Goal: Task Accomplishment & Management: Manage account settings

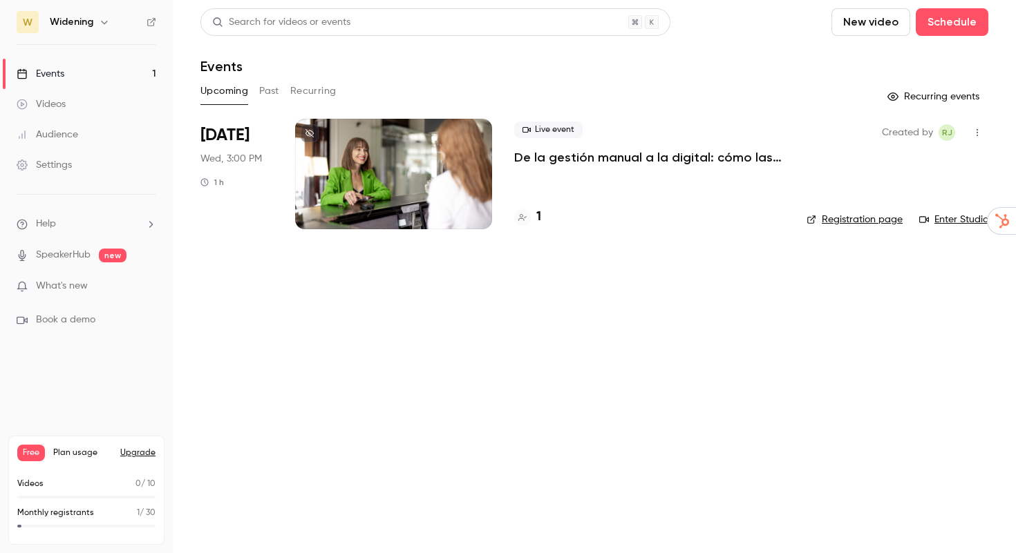
click at [138, 447] on div "Free Plan usage Upgrade" at bounding box center [86, 453] width 138 height 17
click at [138, 451] on button "Upgrade" at bounding box center [137, 453] width 35 height 11
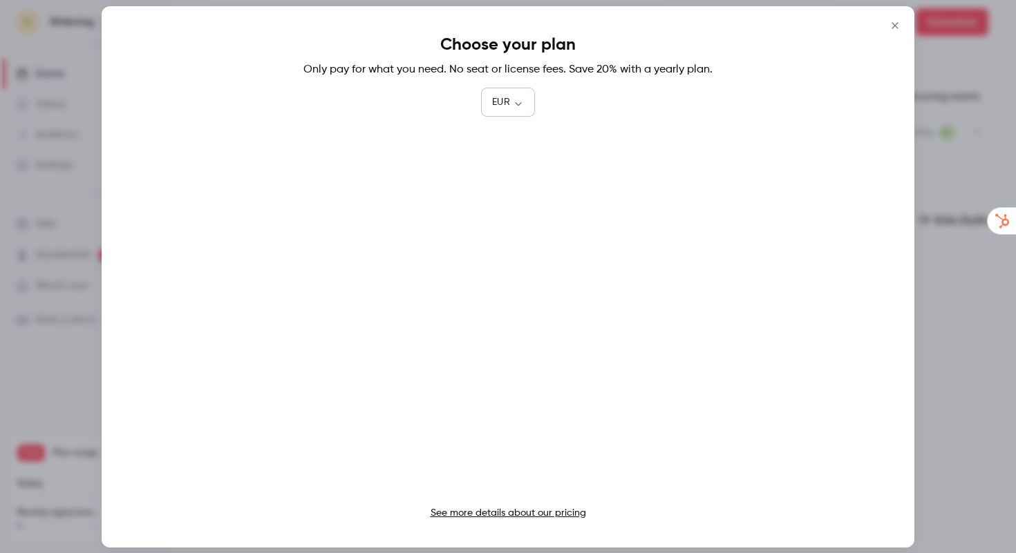
click at [500, 110] on div "EUR *** ​" at bounding box center [507, 103] width 53 height 28
click at [511, 106] on body "W Widening Events 1 Videos Audience Settings Help SpeakerHub new What's new Boo…" at bounding box center [508, 276] width 1016 height 553
click at [506, 178] on li "USD" at bounding box center [508, 182] width 54 height 36
type input "***"
click at [571, 509] on link "See more details about our pricing" at bounding box center [507, 514] width 155 height 10
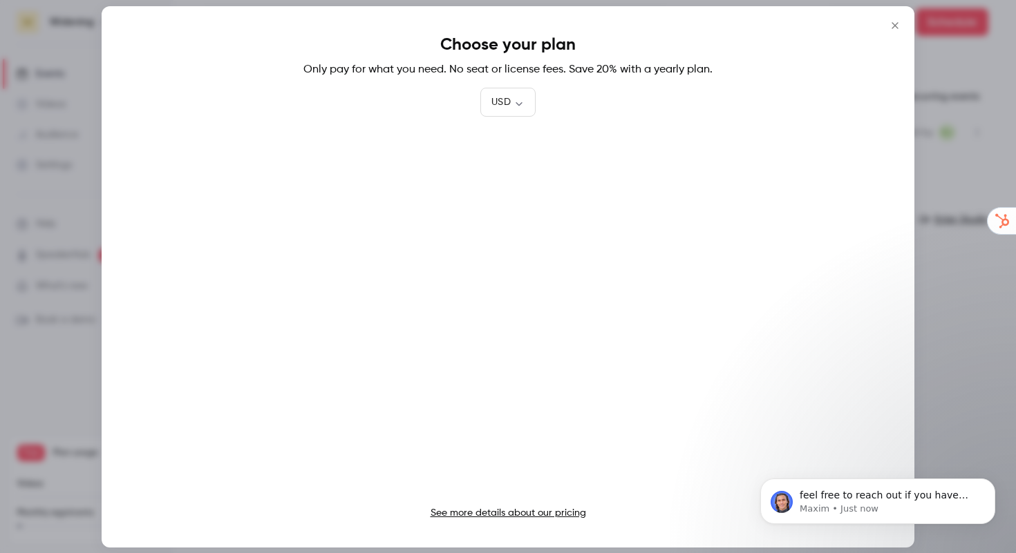
click at [888, 23] on icon "Close" at bounding box center [894, 25] width 17 height 11
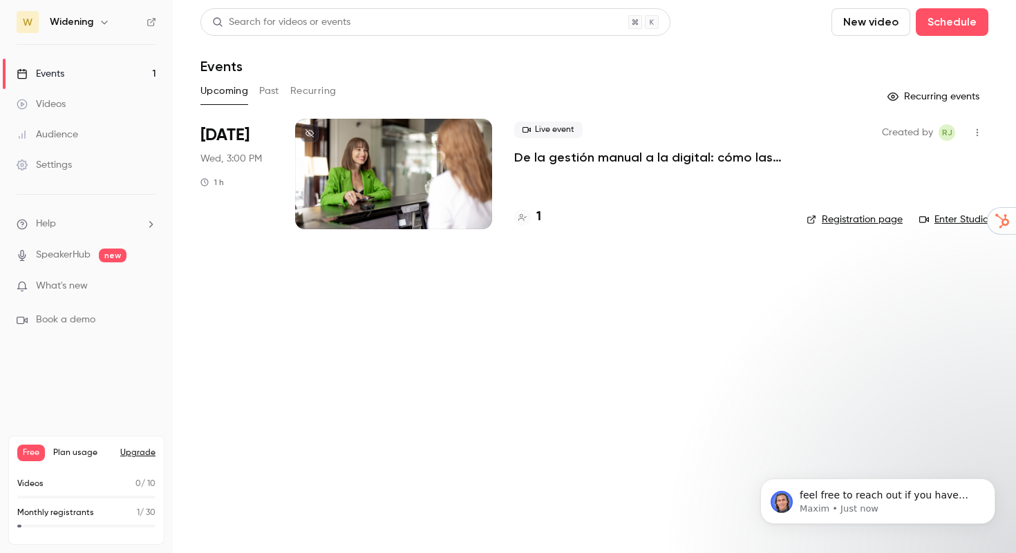
click at [81, 287] on span "What's new" at bounding box center [62, 286] width 52 height 15
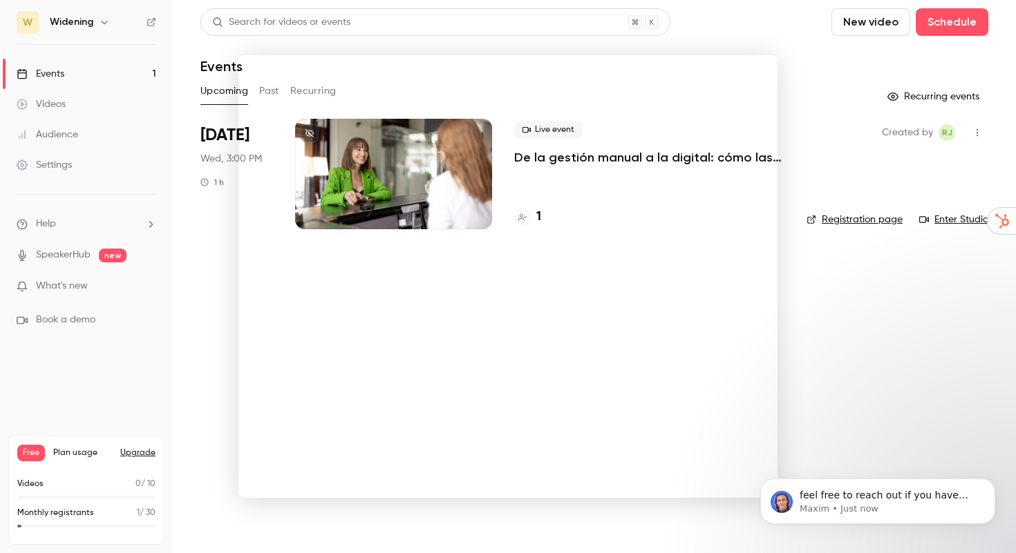
click at [832, 139] on div at bounding box center [508, 276] width 1016 height 553
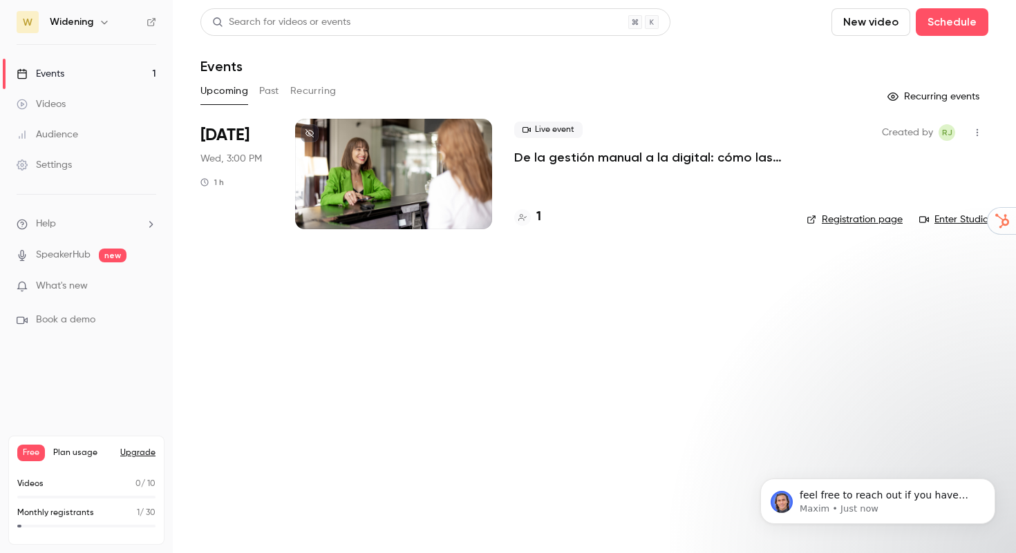
click at [64, 111] on link "Videos" at bounding box center [86, 104] width 173 height 30
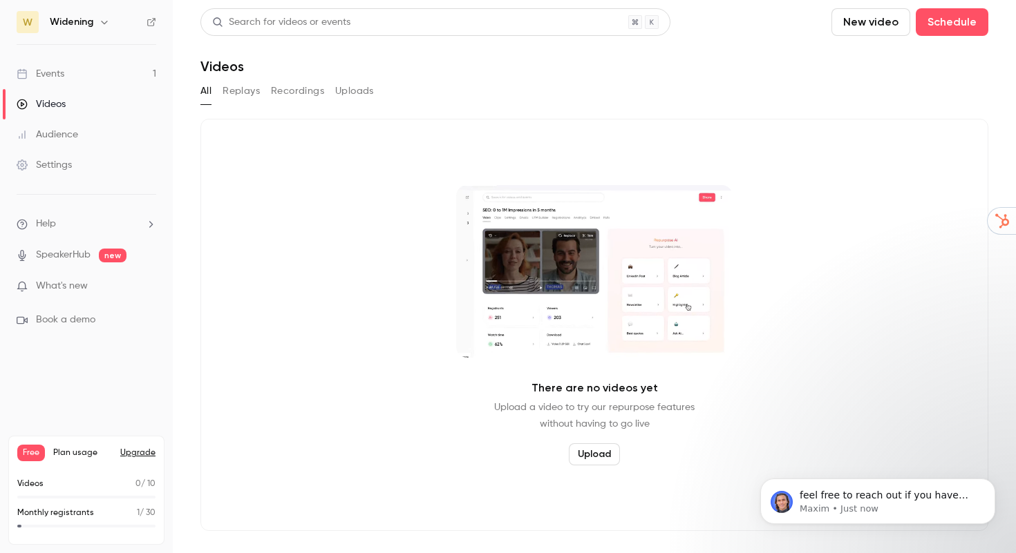
click at [79, 82] on link "Events 1" at bounding box center [86, 74] width 173 height 30
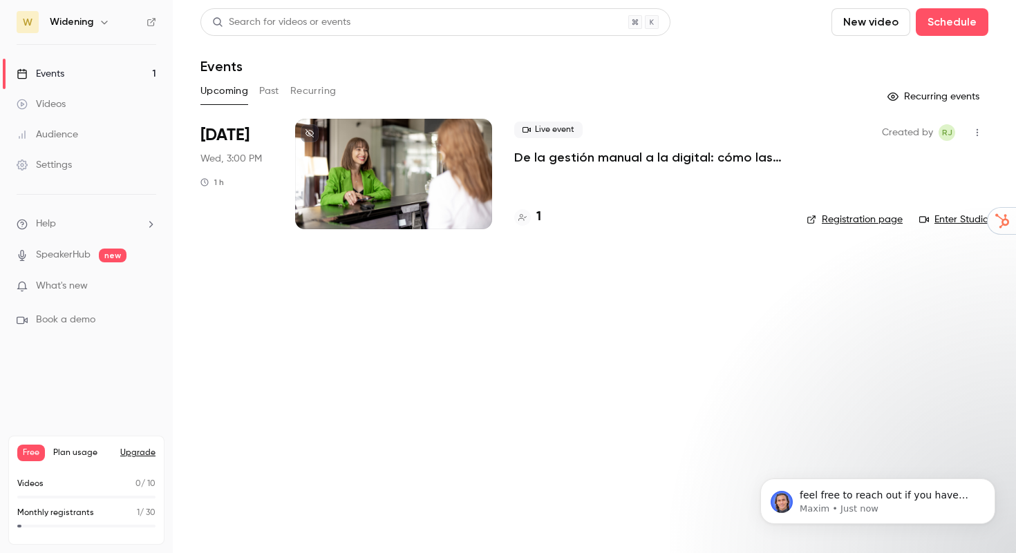
click at [875, 25] on button "New video" at bounding box center [870, 22] width 79 height 28
click at [882, 89] on div "Upload" at bounding box center [920, 96] width 105 height 14
click at [996, 485] on button "Dismiss notification" at bounding box center [991, 483] width 18 height 18
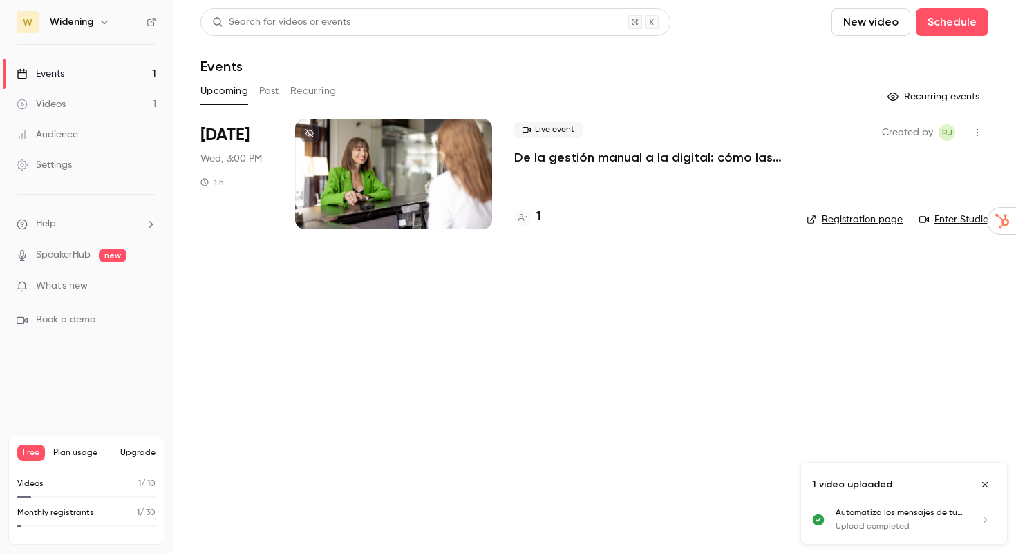
click at [889, 218] on link "Registration page" at bounding box center [854, 220] width 96 height 14
click at [904, 513] on p "Automatiza los mensajes de tus clientes con Chatbot las 24_7" at bounding box center [898, 513] width 127 height 12
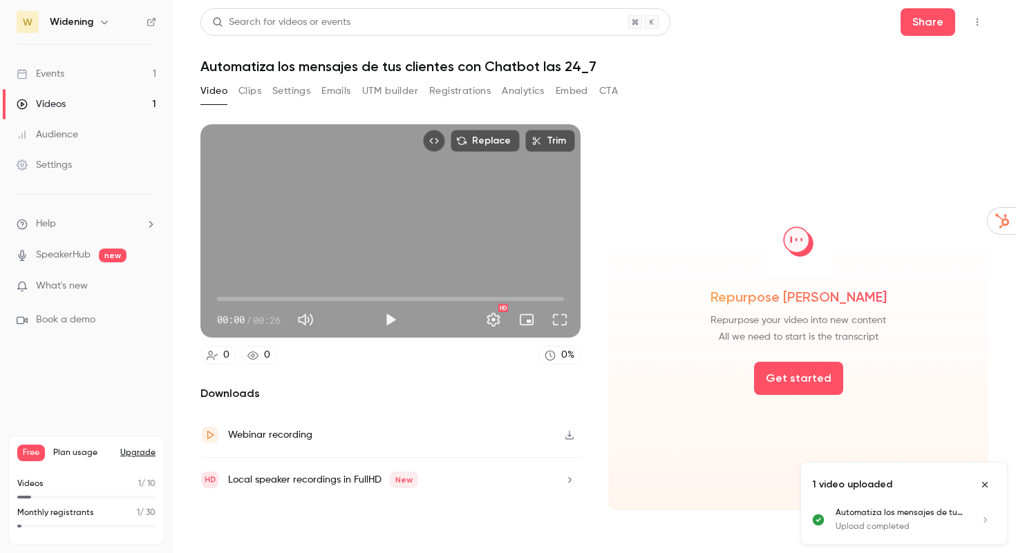
click at [545, 479] on div "Local speaker recordings in FullHD New" at bounding box center [390, 480] width 380 height 44
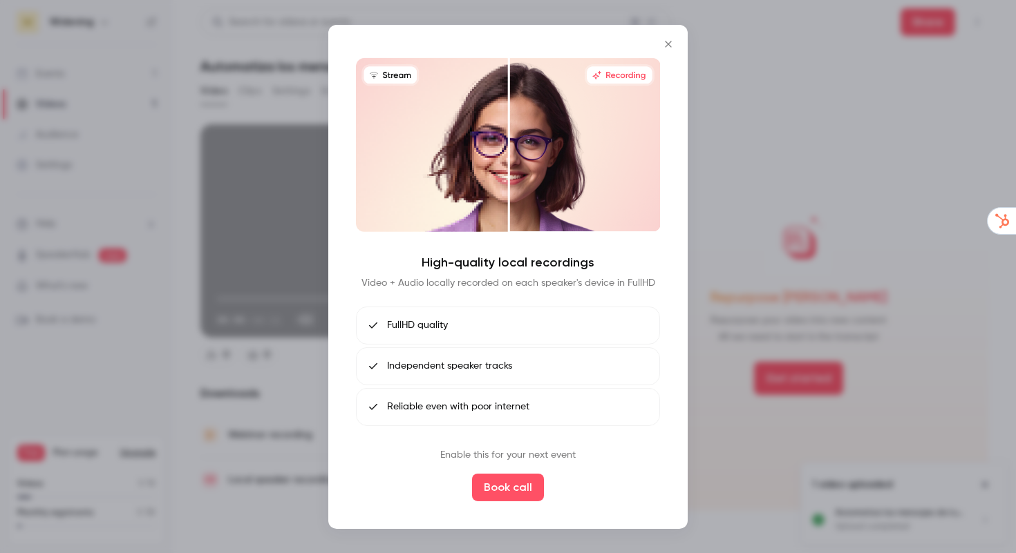
click at [664, 48] on icon "Close" at bounding box center [668, 43] width 17 height 11
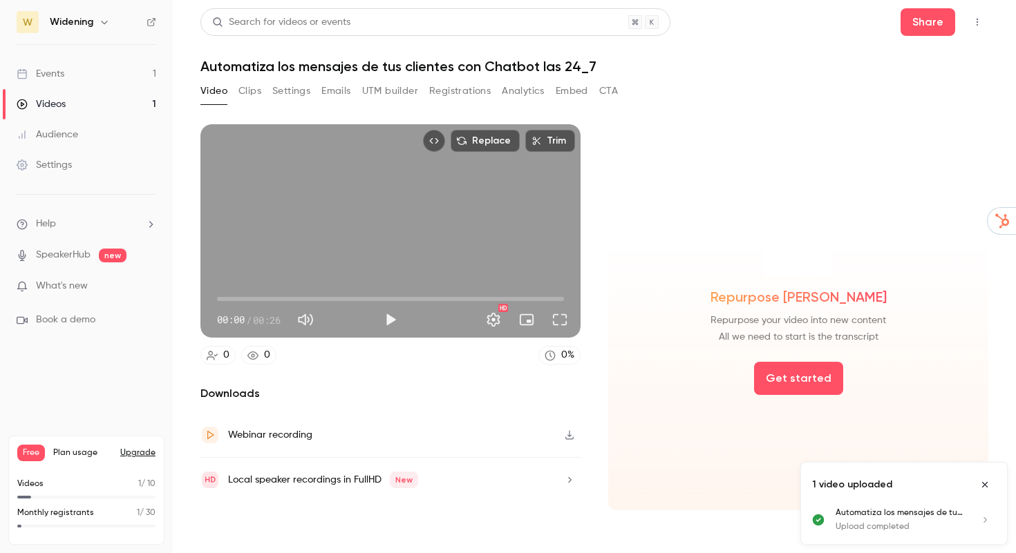
click at [253, 97] on button "Clips" at bounding box center [249, 91] width 23 height 22
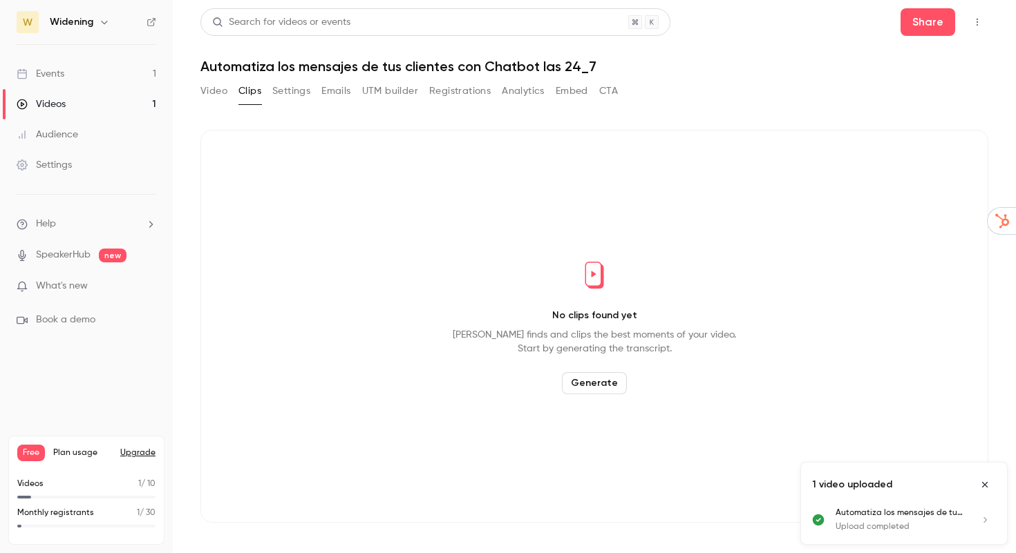
click at [282, 88] on button "Settings" at bounding box center [291, 91] width 38 height 22
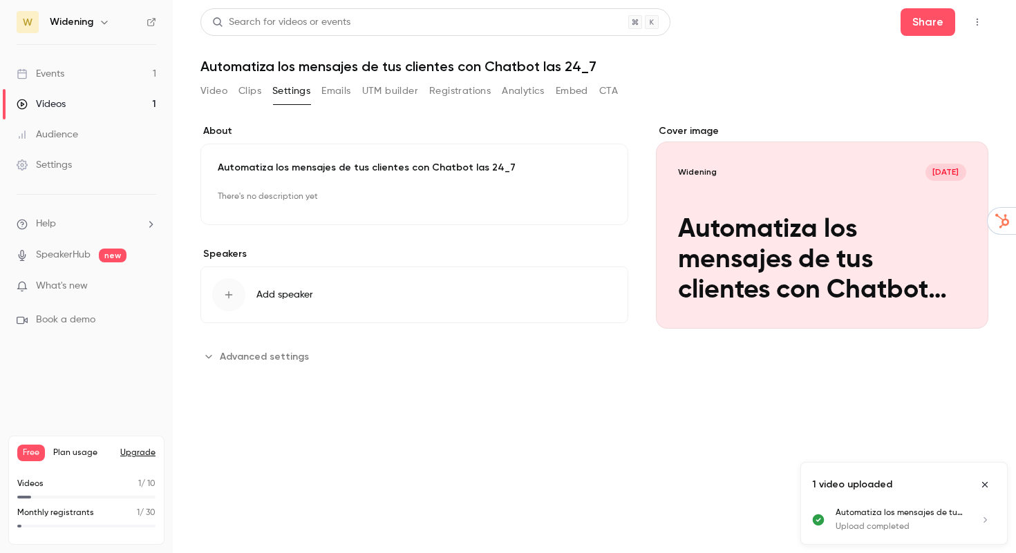
click at [583, 199] on button "Edit" at bounding box center [586, 198] width 50 height 22
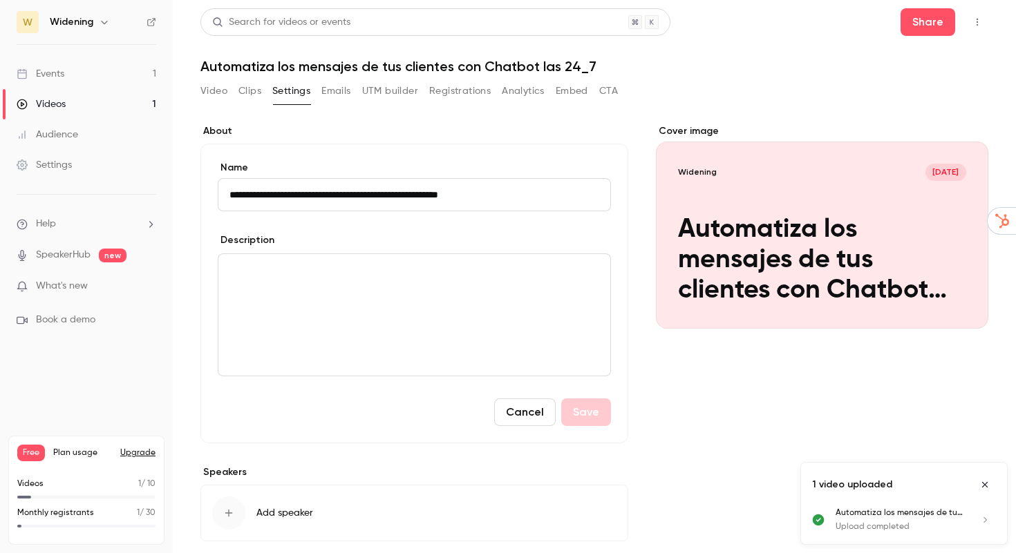
scroll to position [66, 0]
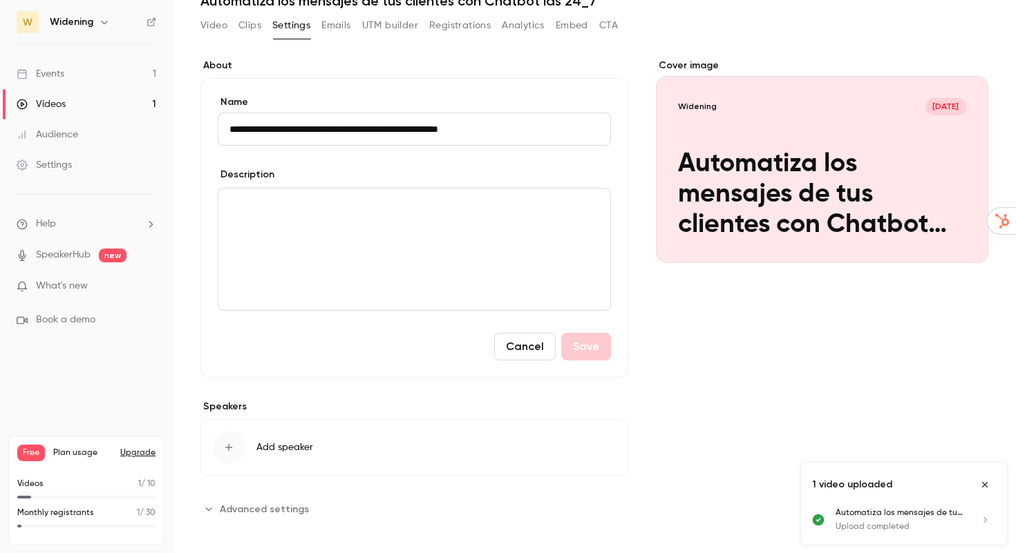
click at [438, 448] on button "Add speaker" at bounding box center [414, 447] width 428 height 57
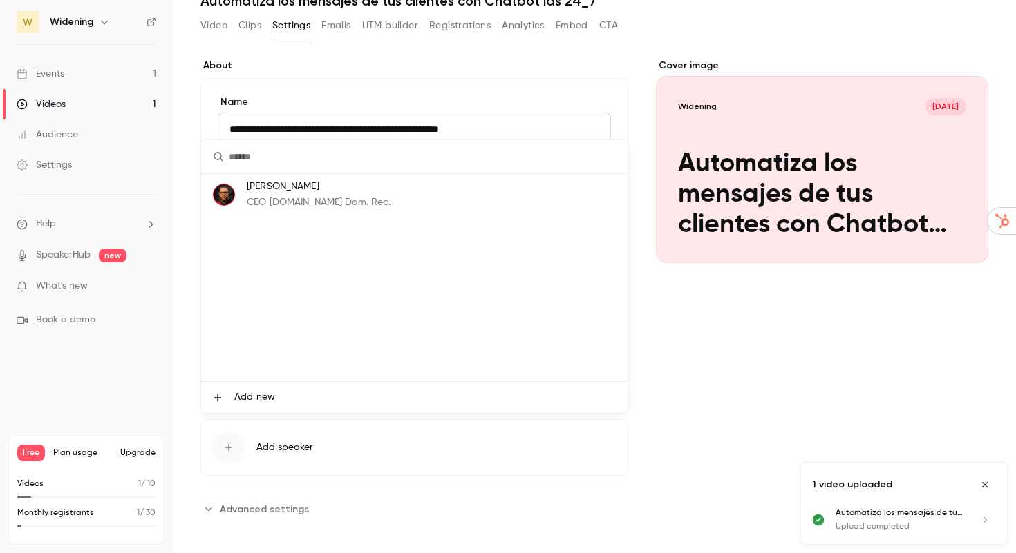
click at [341, 31] on div at bounding box center [508, 276] width 1016 height 553
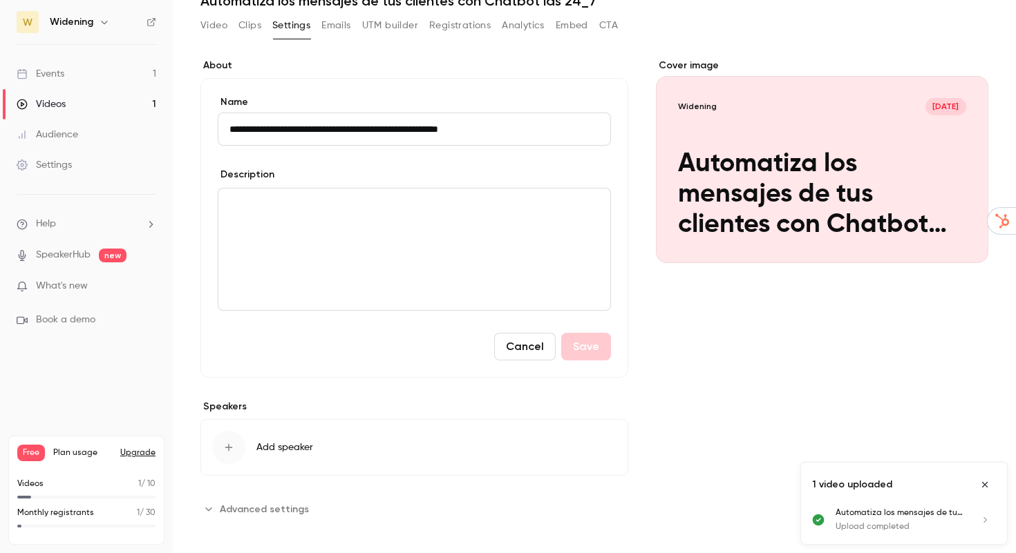
click at [336, 25] on button "Emails" at bounding box center [335, 26] width 29 height 22
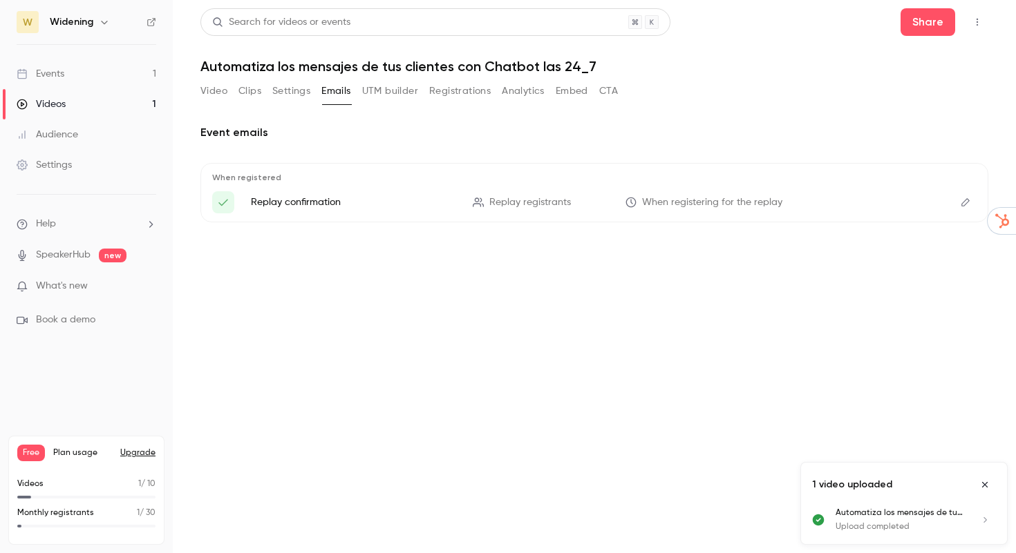
click at [400, 98] on button "UTM builder" at bounding box center [390, 91] width 56 height 22
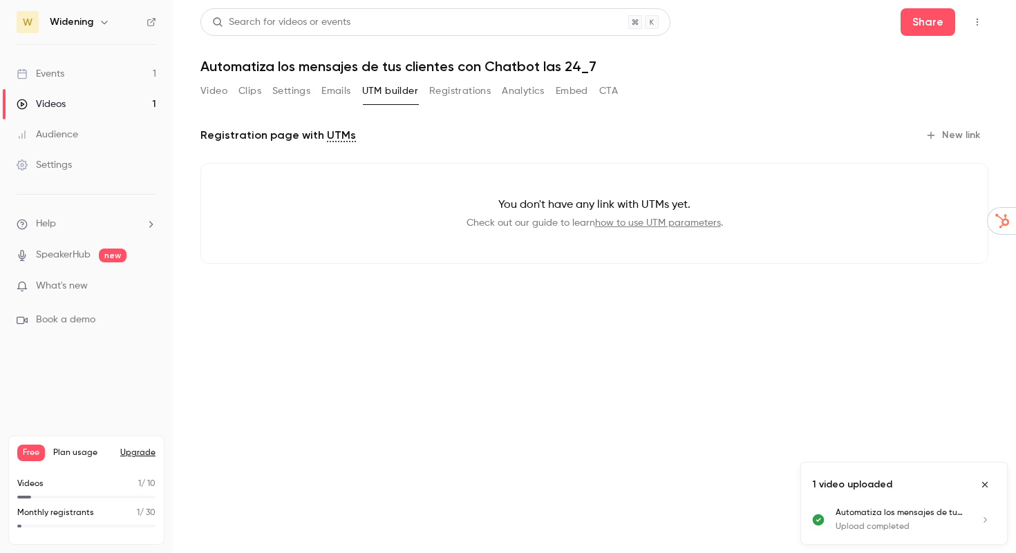
click at [446, 95] on button "Registrations" at bounding box center [459, 91] width 61 height 22
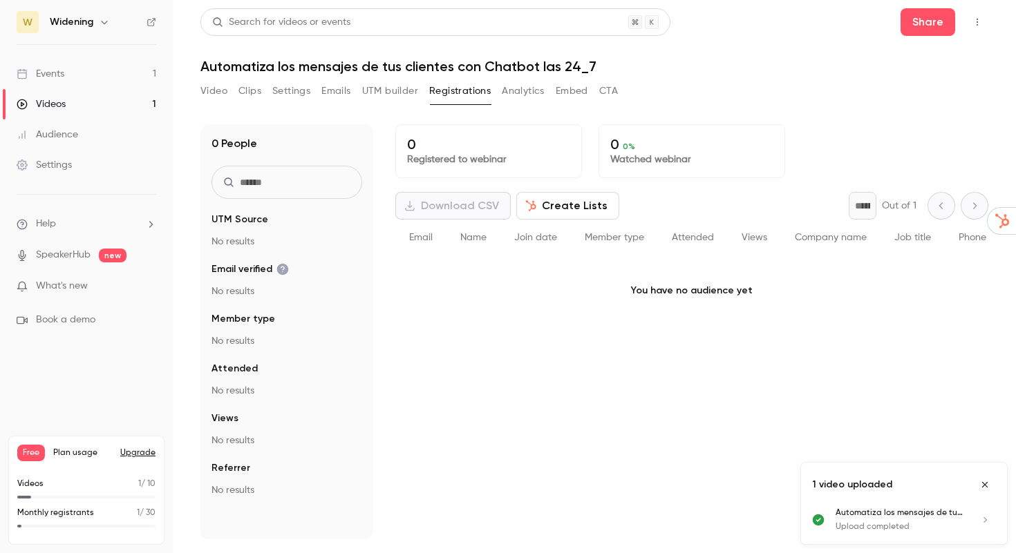
click at [529, 95] on button "Analytics" at bounding box center [523, 91] width 43 height 22
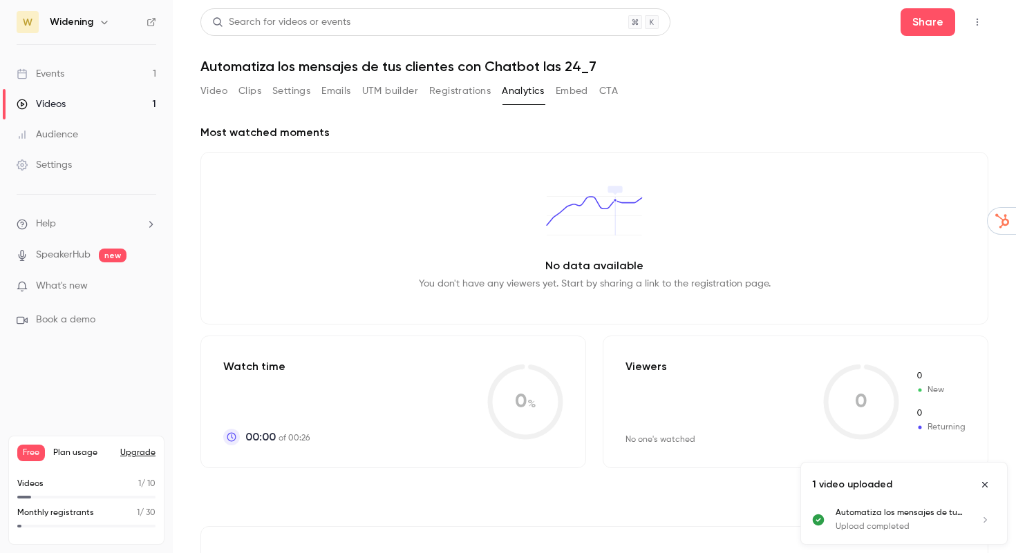
click at [565, 98] on button "Embed" at bounding box center [571, 91] width 32 height 22
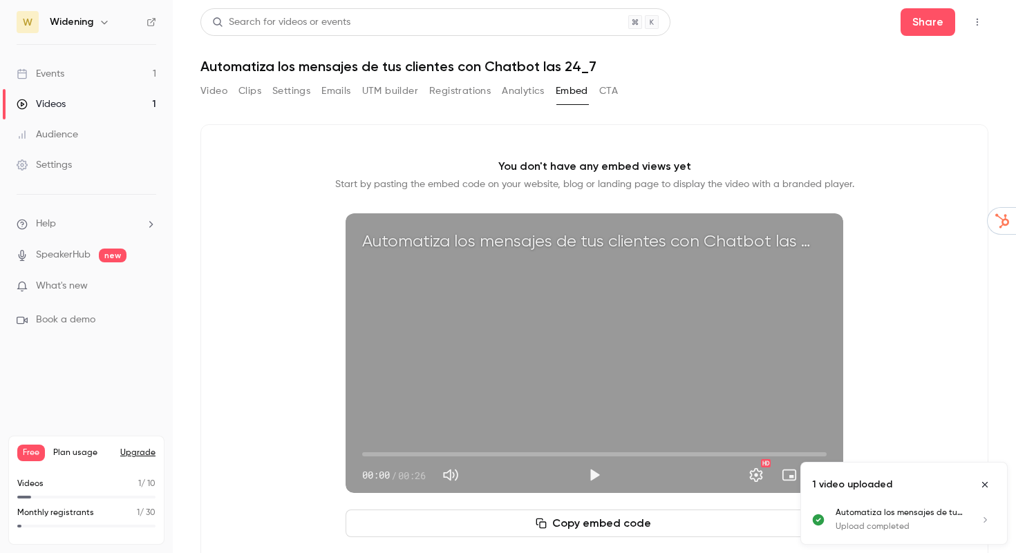
click at [981, 483] on icon "Close uploads list" at bounding box center [984, 485] width 11 height 10
click at [604, 93] on button "CTA" at bounding box center [608, 91] width 19 height 22
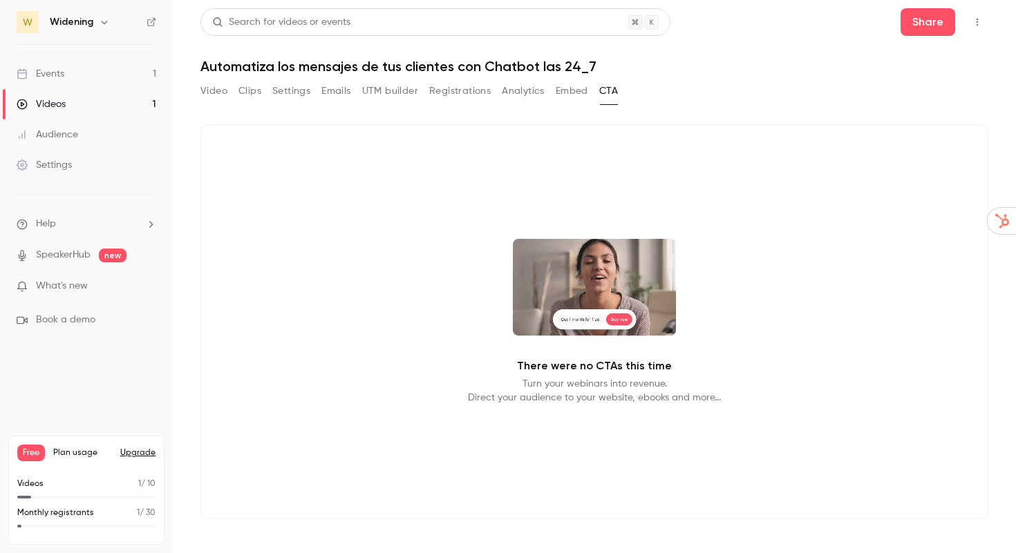
click at [216, 93] on button "Video" at bounding box center [213, 91] width 27 height 22
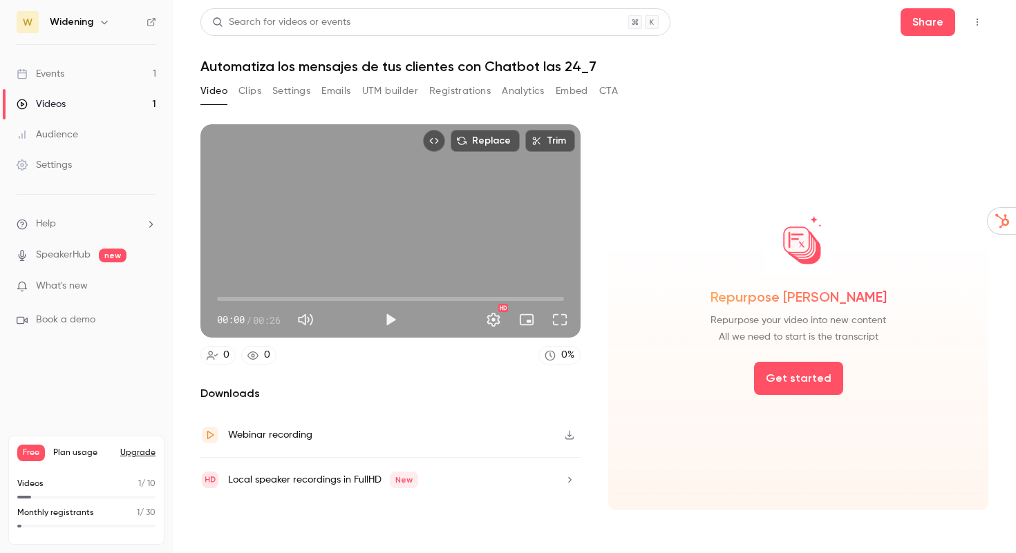
click at [399, 90] on button "UTM builder" at bounding box center [390, 91] width 56 height 22
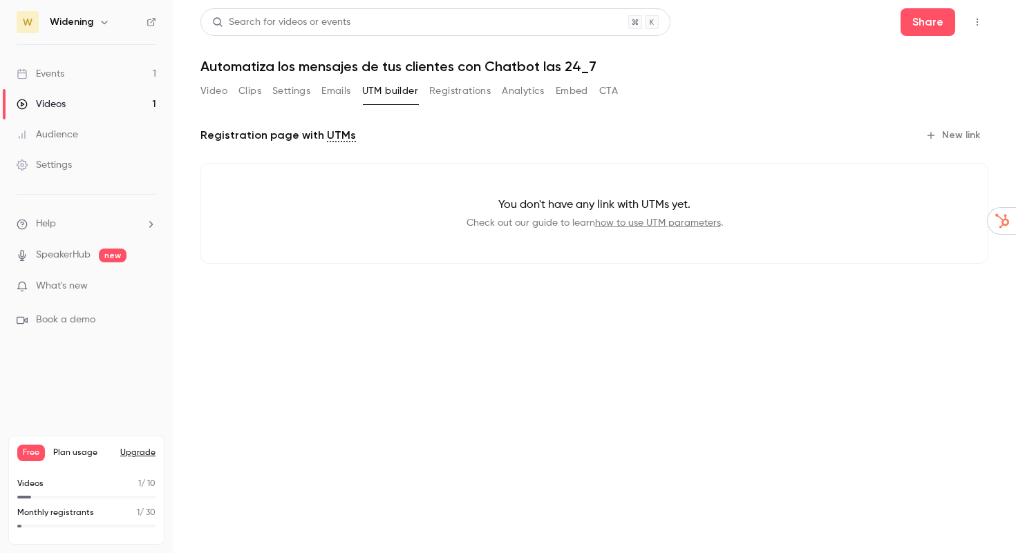
click at [443, 98] on button "Registrations" at bounding box center [459, 91] width 61 height 22
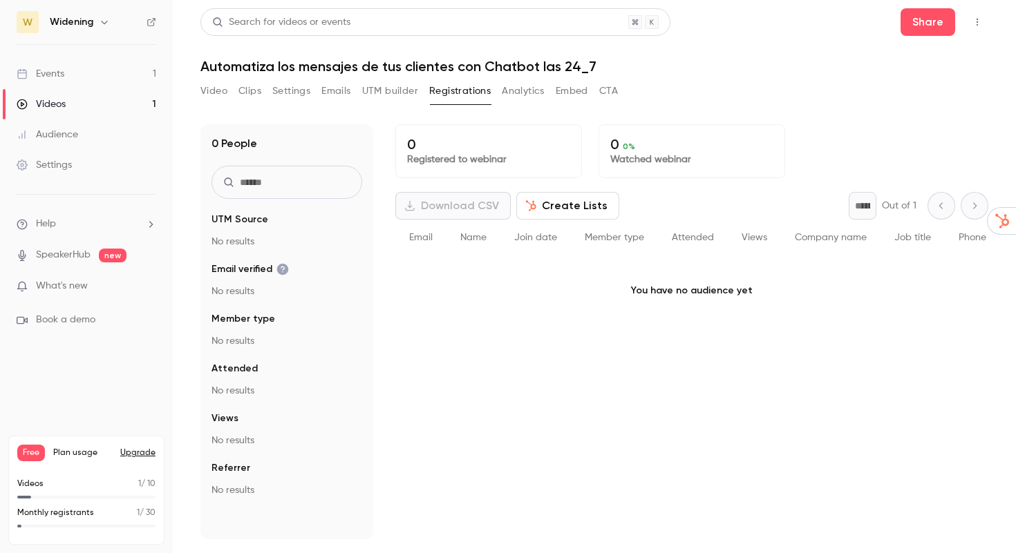
click at [242, 231] on fieldset "UTM Source No results" at bounding box center [286, 231] width 151 height 36
click at [544, 88] on button "Analytics" at bounding box center [523, 91] width 43 height 22
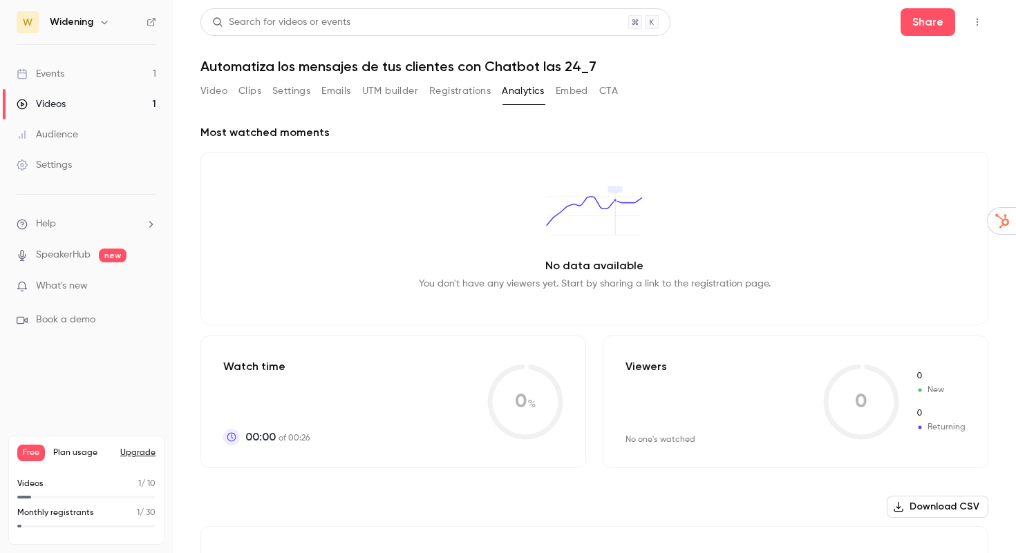
click at [578, 90] on button "Embed" at bounding box center [571, 91] width 32 height 22
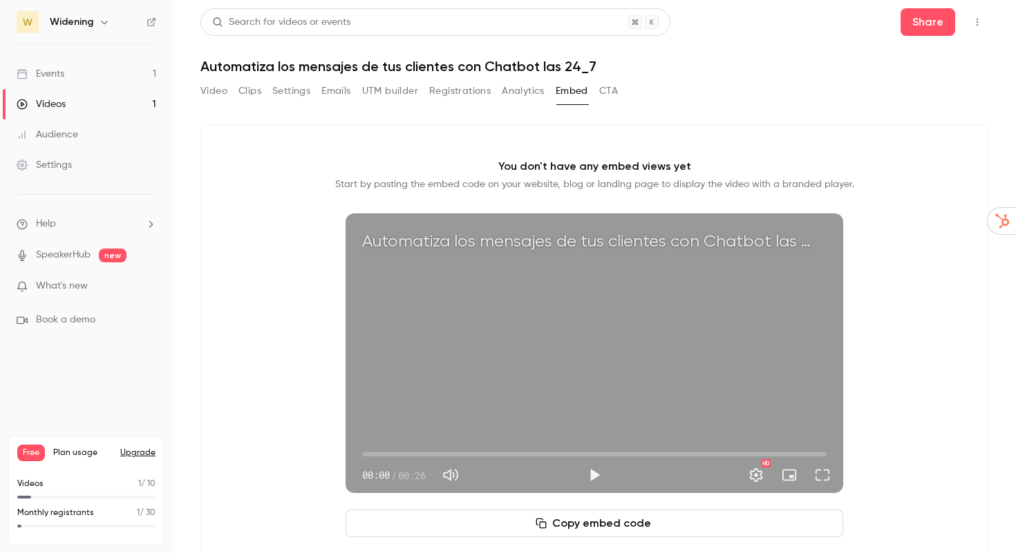
click at [609, 90] on button "CTA" at bounding box center [608, 91] width 19 height 22
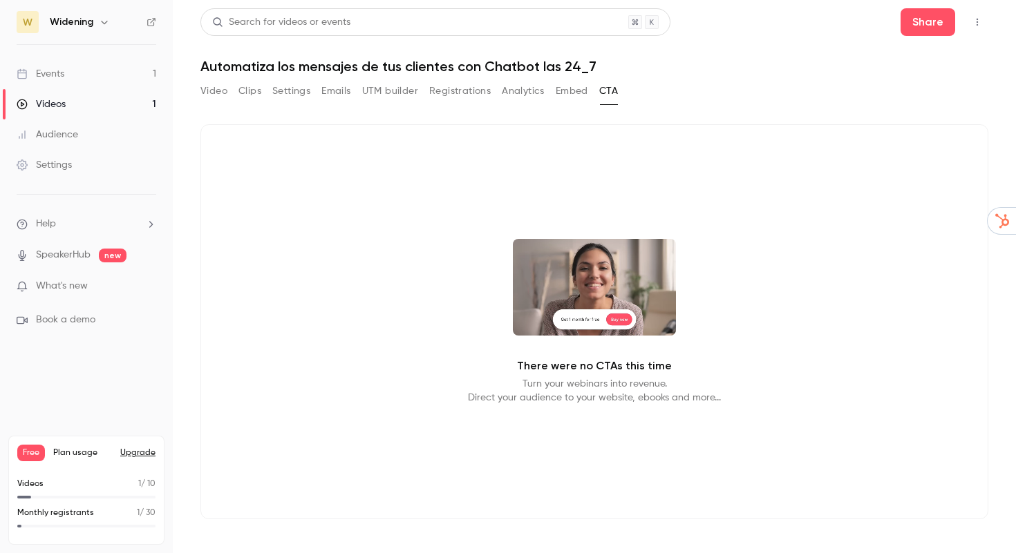
click at [620, 321] on video at bounding box center [594, 287] width 163 height 97
click at [618, 322] on video at bounding box center [594, 287] width 163 height 97
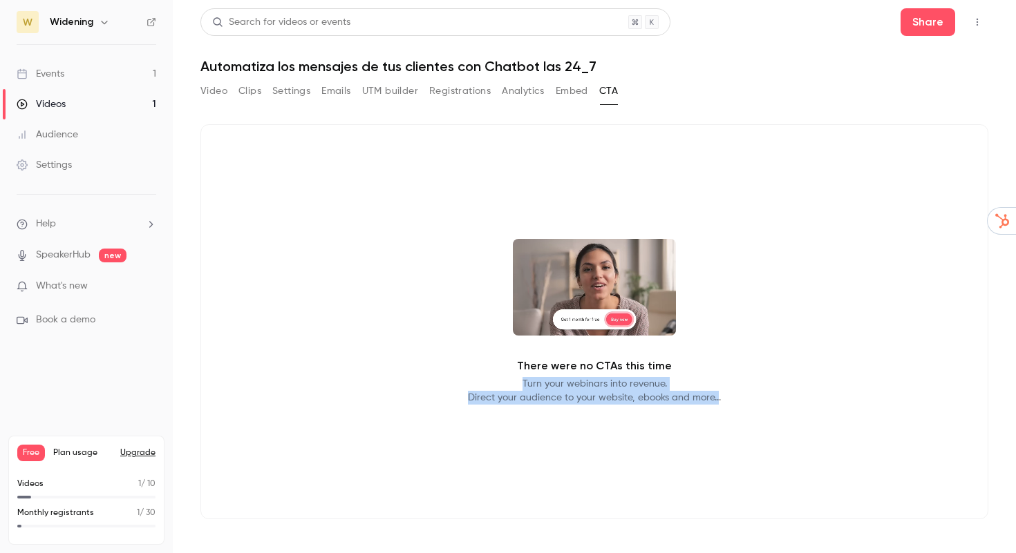
drag, startPoint x: 715, startPoint y: 403, endPoint x: 517, endPoint y: 383, distance: 198.5
click at [517, 383] on p "Turn your webinars into revenue. Direct your audience to your website, ebooks a…" at bounding box center [594, 391] width 253 height 28
drag, startPoint x: 774, startPoint y: 419, endPoint x: 516, endPoint y: 374, distance: 261.5
click at [516, 374] on div "There were no CTAs this time Turn your webinars into revenue. Direct your audie…" at bounding box center [594, 321] width 788 height 395
click at [735, 553] on div "Close" at bounding box center [508, 553] width 1016 height 0
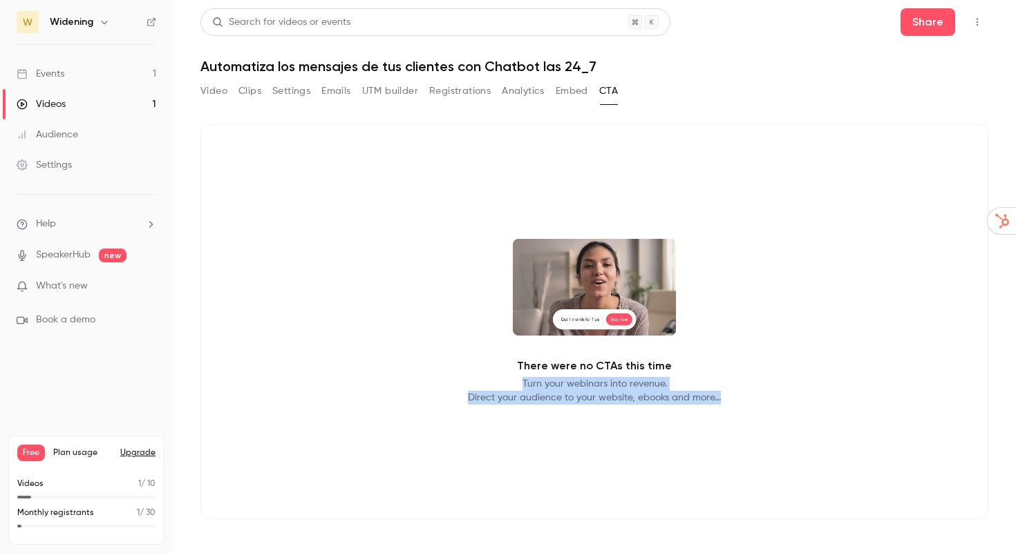
click at [602, 330] on video at bounding box center [594, 287] width 163 height 97
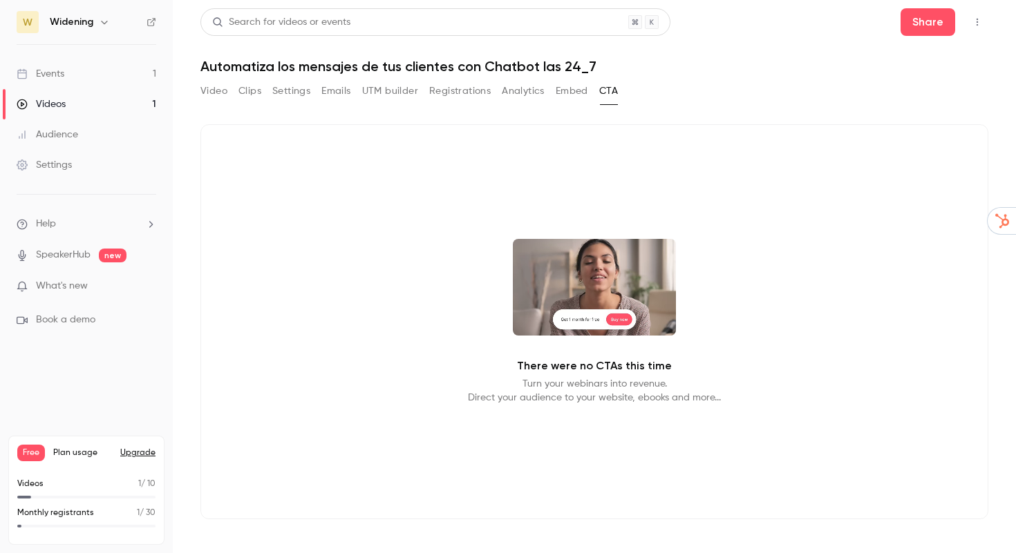
click at [276, 553] on div at bounding box center [138, 553] width 276 height 0
click at [842, 161] on div "There were no CTAs this time Turn your webinars into revenue. Direct your audie…" at bounding box center [594, 321] width 788 height 395
click at [650, 305] on video at bounding box center [594, 287] width 163 height 97
click at [223, 97] on button "Video" at bounding box center [213, 91] width 27 height 22
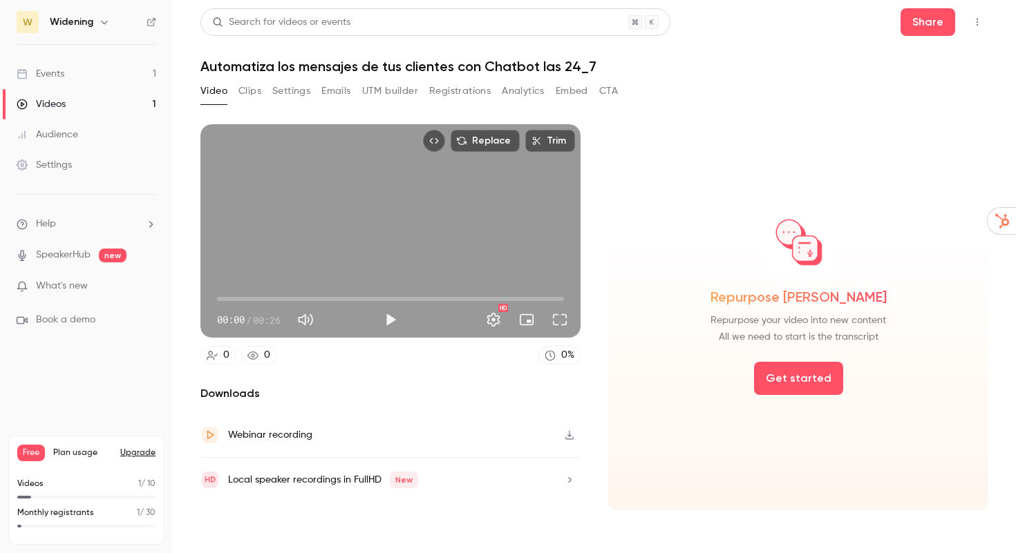
click at [53, 105] on div "Videos" at bounding box center [41, 104] width 49 height 14
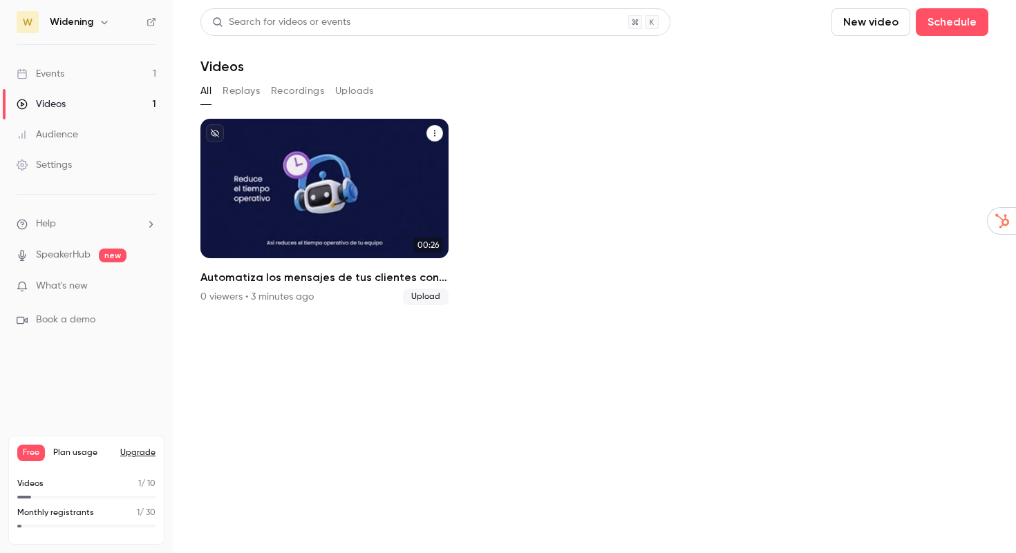
click at [384, 219] on p "Automatiza los mensajes de tus clientes con Chatbot las 24_7" at bounding box center [324, 207] width 214 height 67
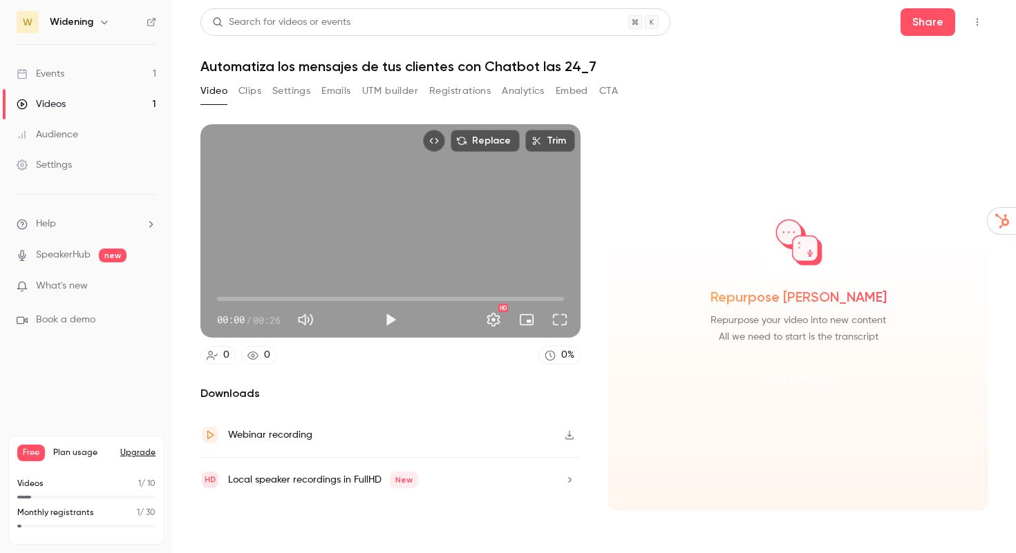
click at [805, 384] on button "Get started" at bounding box center [798, 378] width 89 height 33
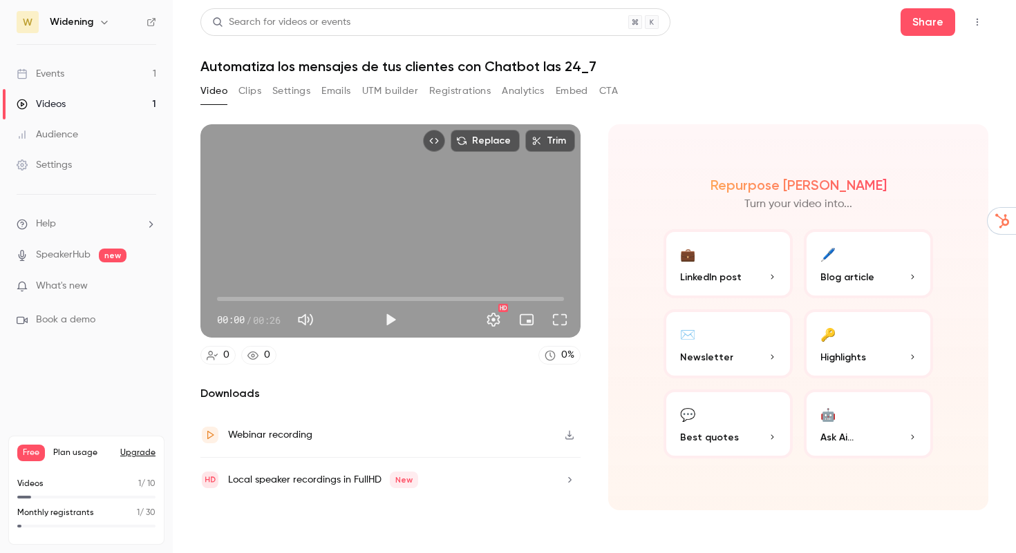
click at [751, 417] on button "💬 Best quotes" at bounding box center [727, 424] width 129 height 69
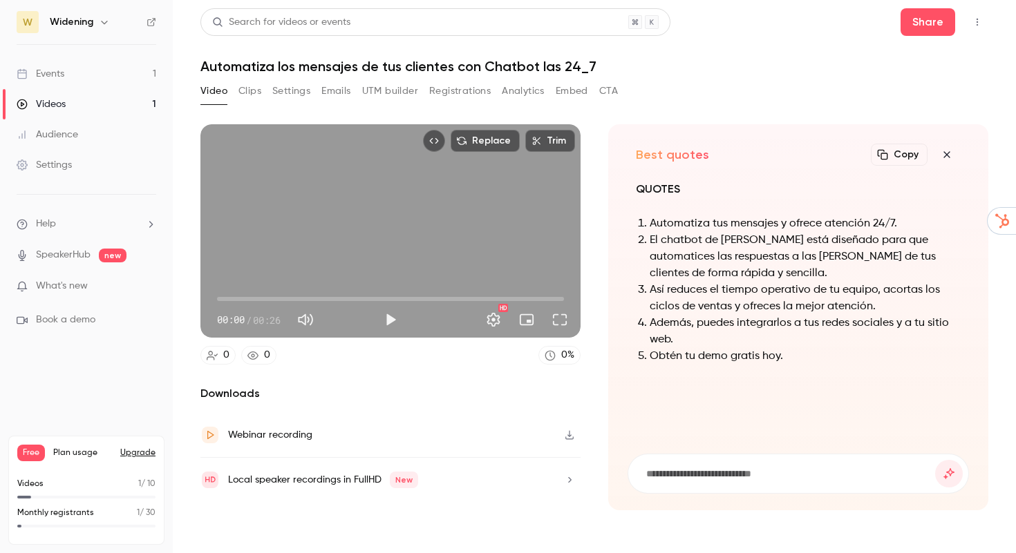
click at [891, 154] on button "Copy" at bounding box center [899, 155] width 57 height 22
click at [561, 93] on button "Embed" at bounding box center [571, 91] width 32 height 22
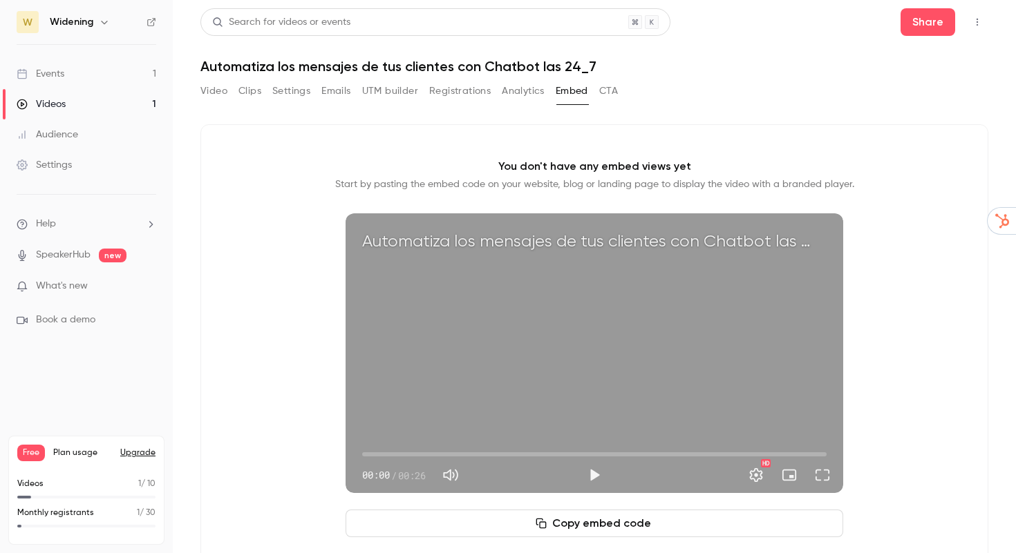
click at [602, 91] on button "CTA" at bounding box center [608, 91] width 19 height 22
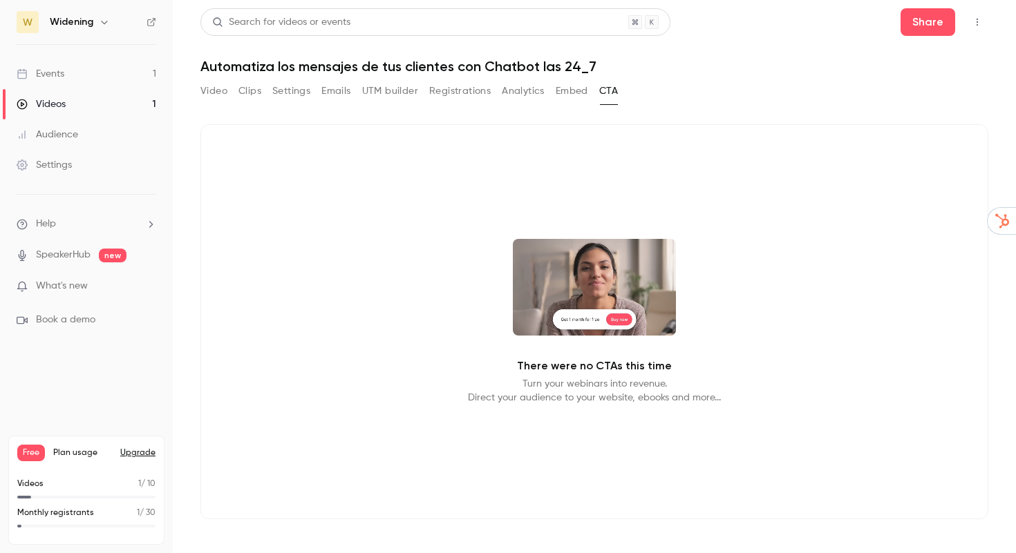
click at [605, 280] on video at bounding box center [594, 287] width 163 height 97
click at [75, 73] on link "Events 1" at bounding box center [86, 74] width 173 height 30
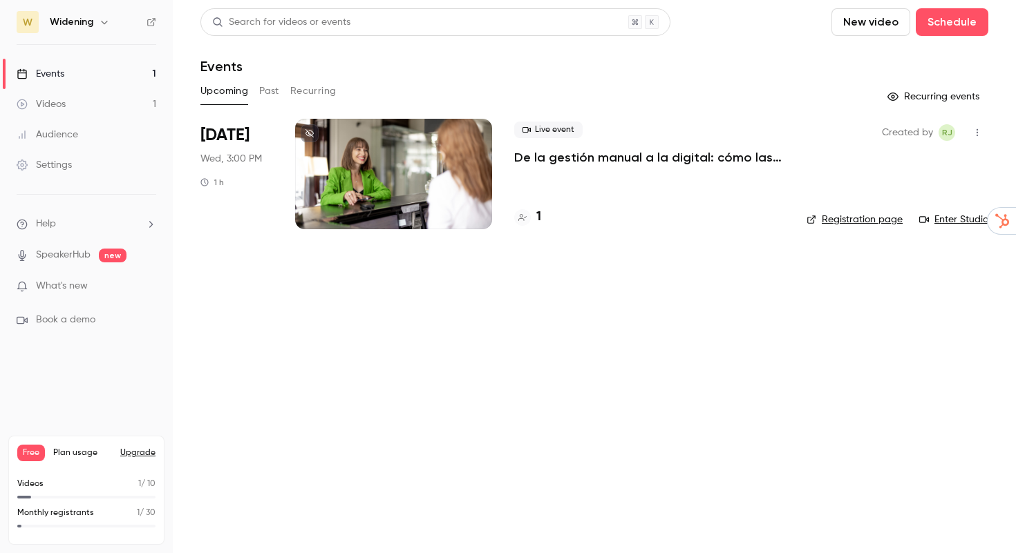
click at [374, 170] on div at bounding box center [393, 174] width 197 height 111
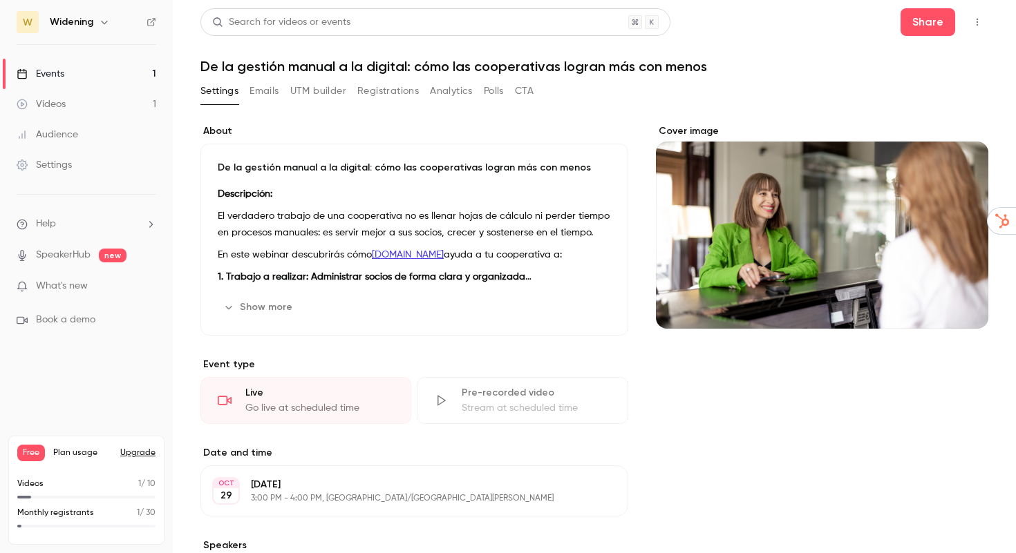
click at [533, 81] on button "CTA" at bounding box center [524, 91] width 19 height 22
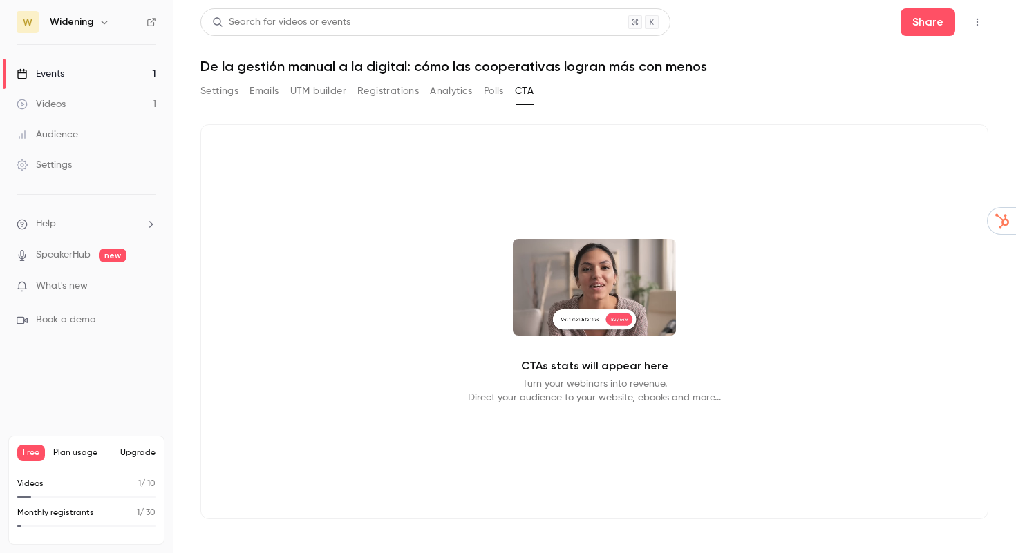
click at [596, 316] on video at bounding box center [594, 287] width 163 height 97
click at [482, 91] on div "Settings Emails UTM builder Registrations Analytics Polls CTA" at bounding box center [366, 91] width 333 height 22
click at [493, 88] on button "Polls" at bounding box center [494, 91] width 20 height 22
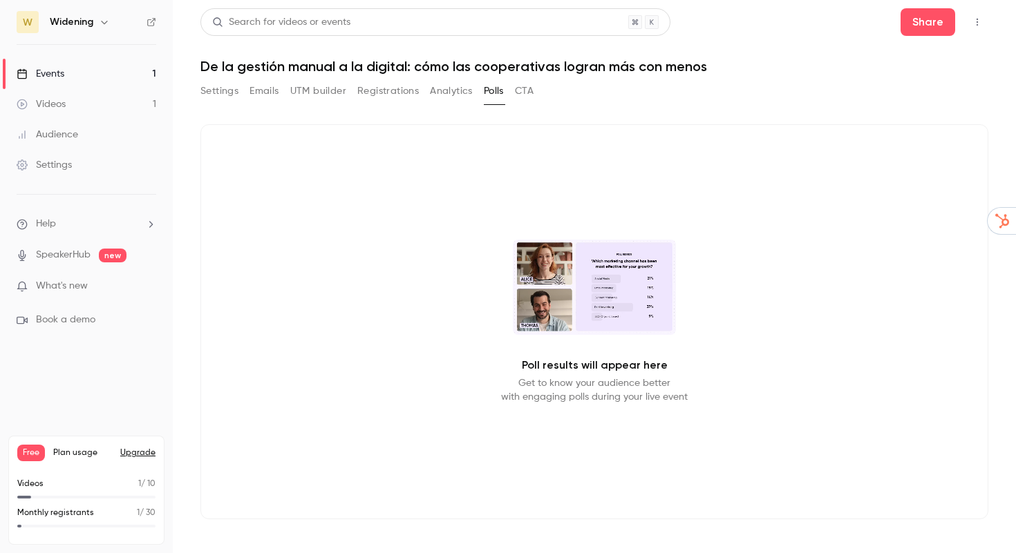
click at [582, 297] on video at bounding box center [594, 287] width 163 height 95
click at [67, 154] on link "Settings" at bounding box center [86, 165] width 173 height 30
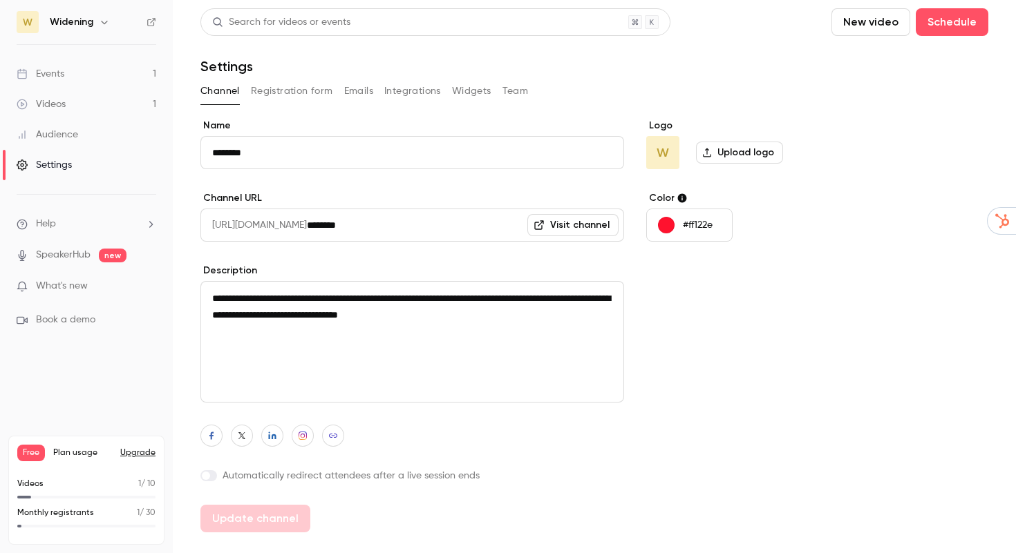
click at [212, 476] on label at bounding box center [208, 476] width 17 height 11
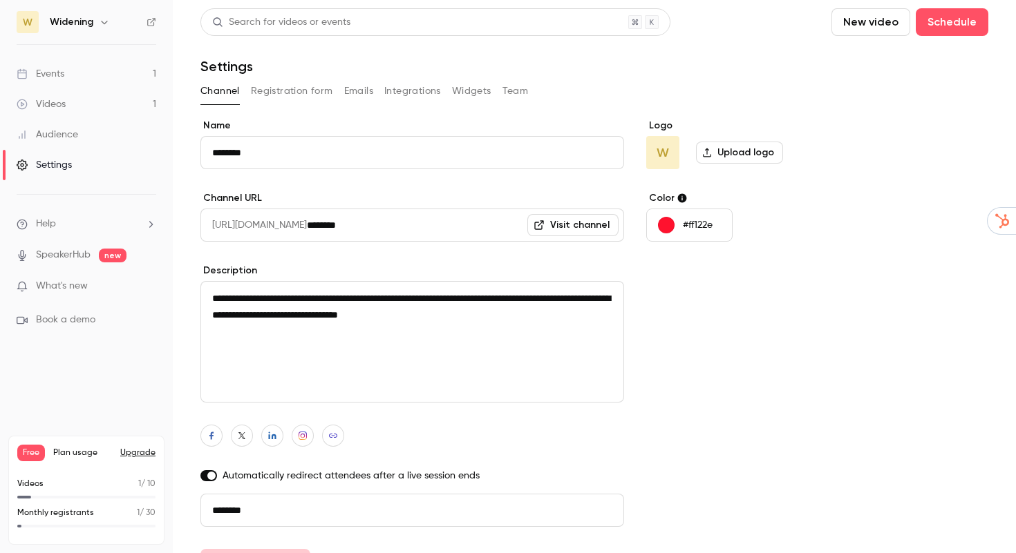
drag, startPoint x: 319, startPoint y: 497, endPoint x: 181, endPoint y: 508, distance: 138.6
click at [181, 508] on main "**********" at bounding box center [594, 276] width 843 height 553
drag, startPoint x: 269, startPoint y: 506, endPoint x: 175, endPoint y: 506, distance: 94.0
click at [175, 506] on main "**********" at bounding box center [594, 276] width 843 height 553
paste input "**********"
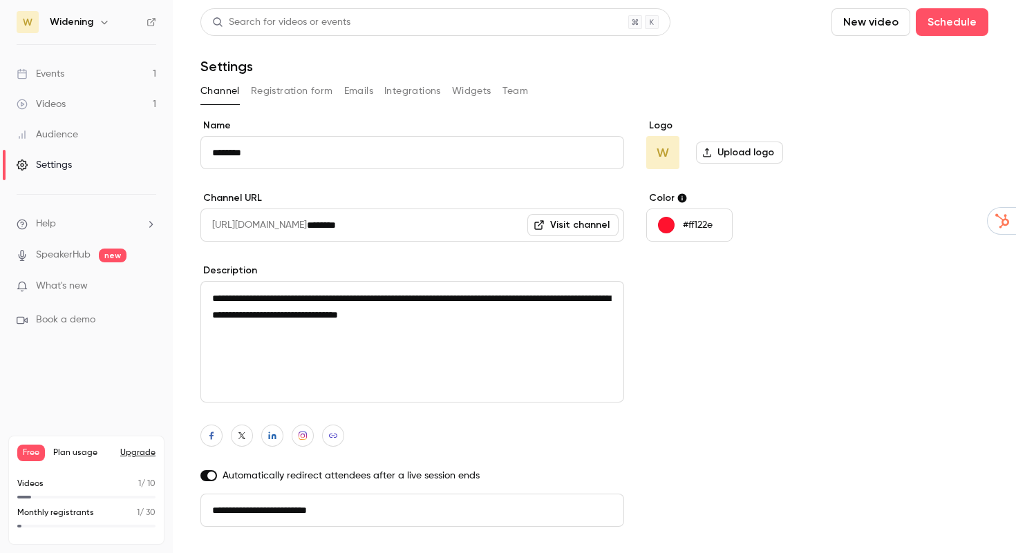
scroll to position [32, 0]
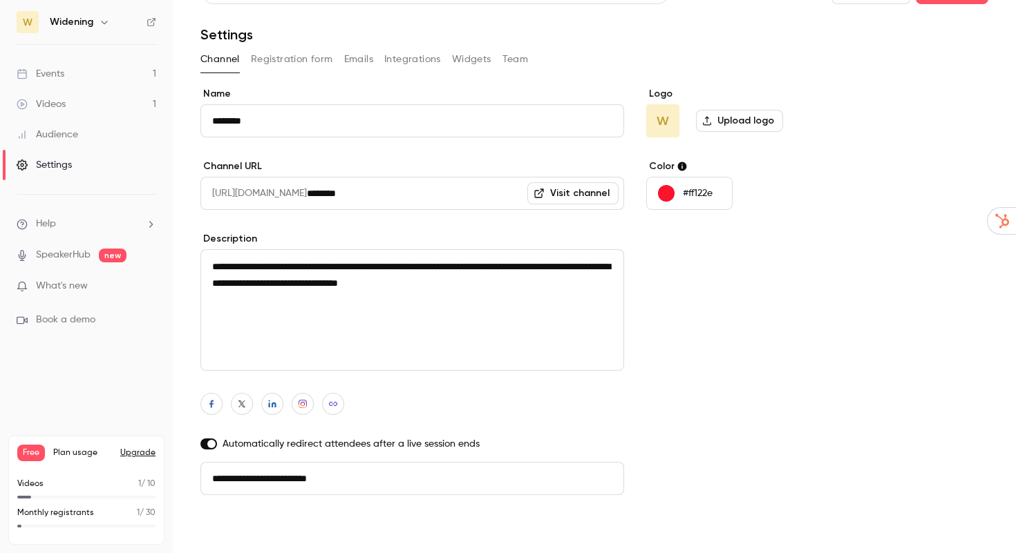
click at [289, 529] on button "Update channel" at bounding box center [255, 531] width 110 height 28
type input "**********"
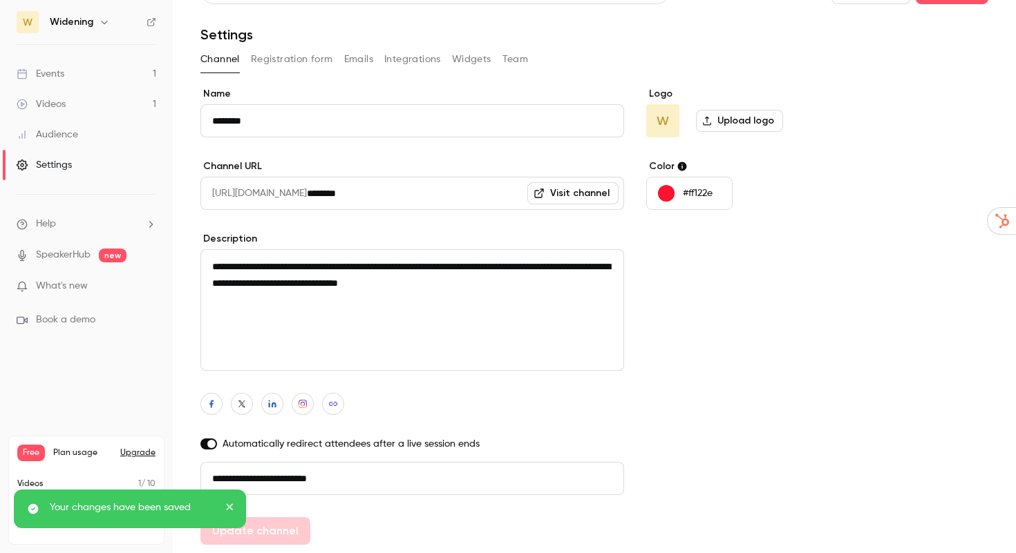
click at [589, 201] on link "Visit channel" at bounding box center [572, 193] width 91 height 22
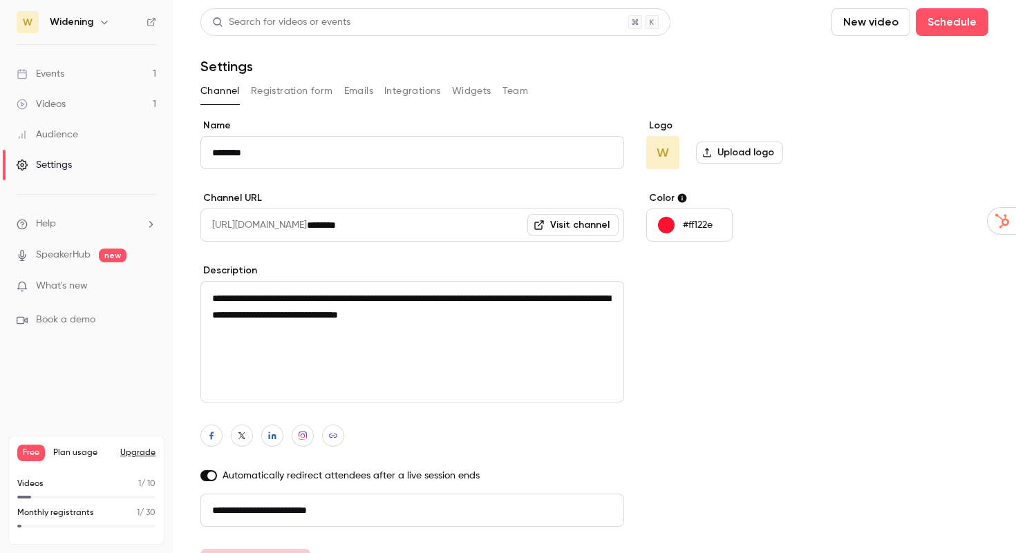
click at [719, 154] on label "Upload logo" at bounding box center [739, 153] width 87 height 22
click at [0, 0] on input "Upload logo" at bounding box center [0, 0] width 0 height 0
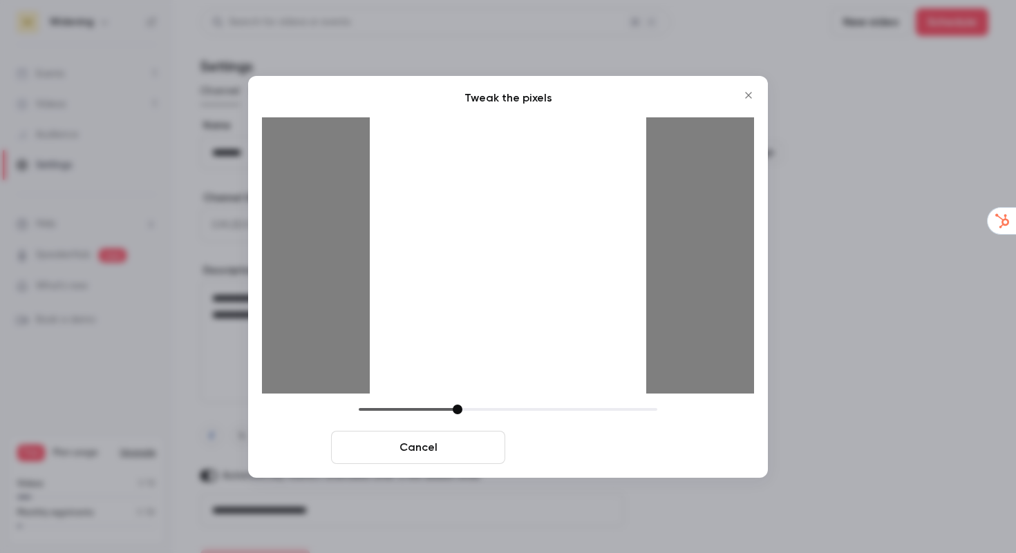
click at [618, 449] on button "Crop and save" at bounding box center [598, 447] width 174 height 33
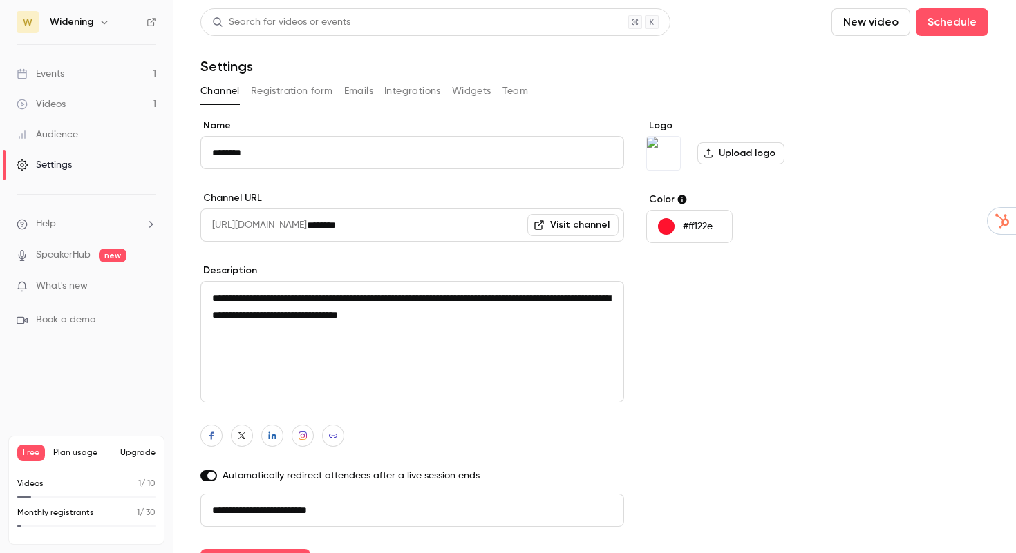
scroll to position [32, 0]
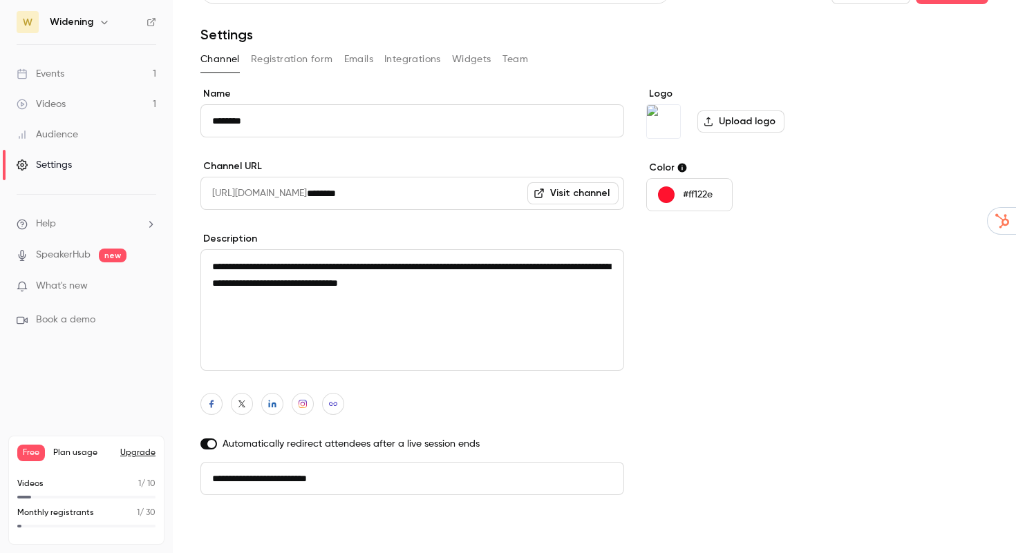
click at [302, 535] on button "Update channel" at bounding box center [255, 531] width 110 height 28
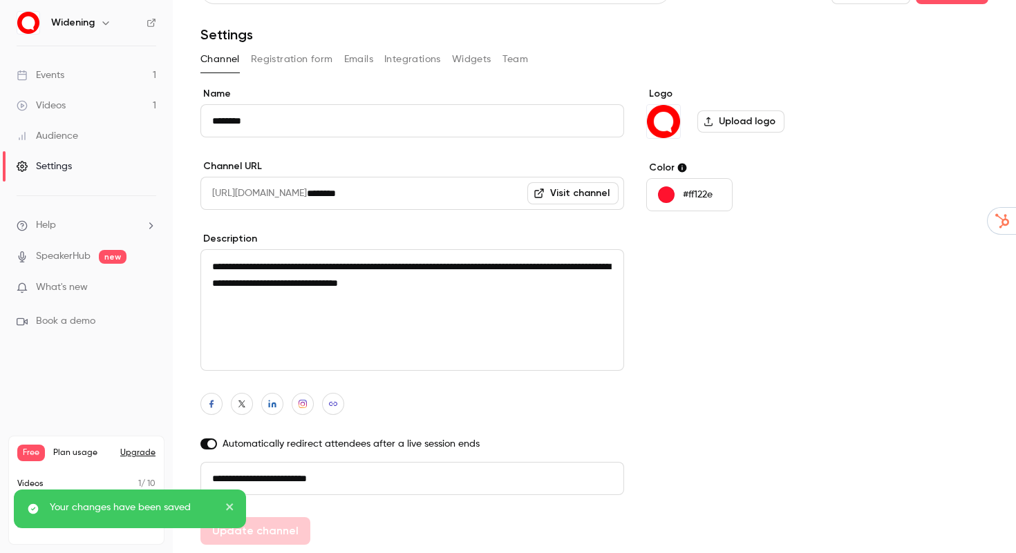
click at [759, 120] on label "Upload logo" at bounding box center [740, 122] width 87 height 22
click at [0, 0] on input "Upload logo" at bounding box center [0, 0] width 0 height 0
click at [593, 197] on link "Visit channel" at bounding box center [572, 193] width 91 height 22
click at [316, 64] on button "Registration form" at bounding box center [292, 59] width 82 height 22
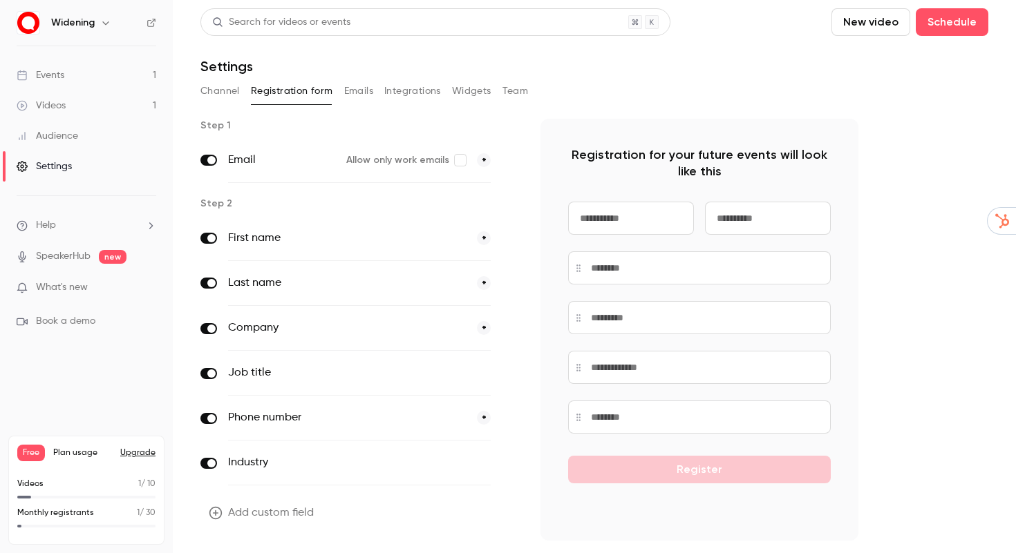
click at [370, 92] on button "Emails" at bounding box center [358, 91] width 29 height 22
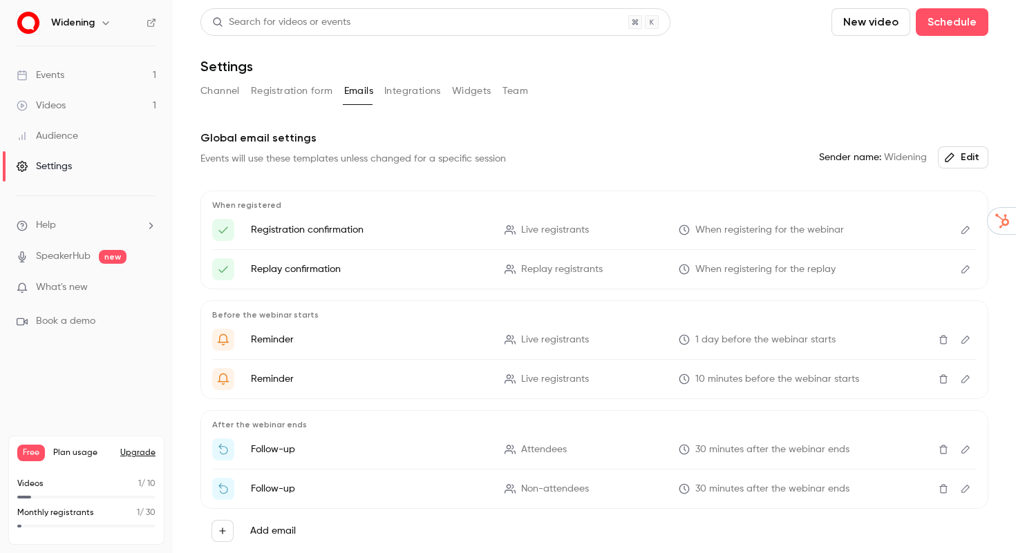
click at [960, 225] on button "Edit" at bounding box center [965, 230] width 22 height 22
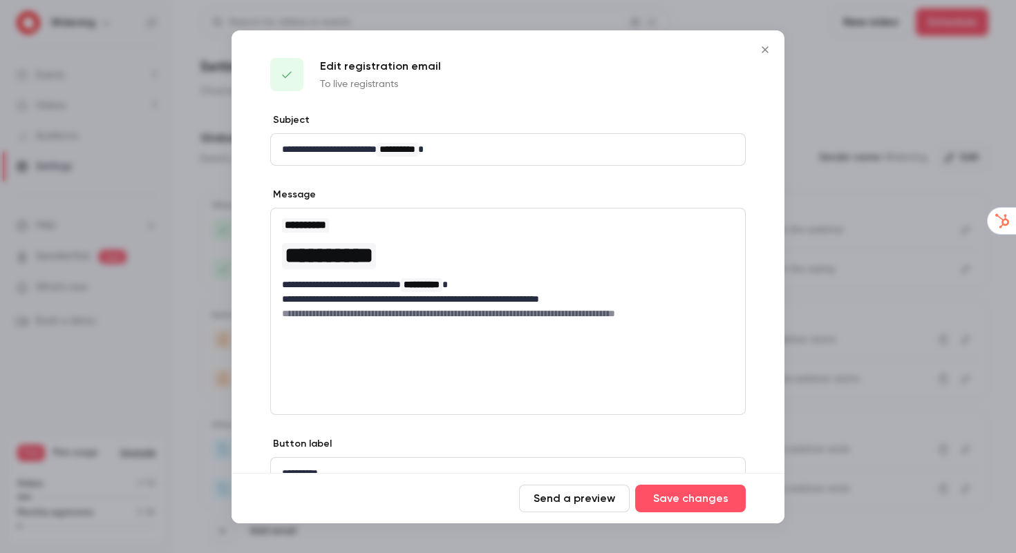
scroll to position [66, 0]
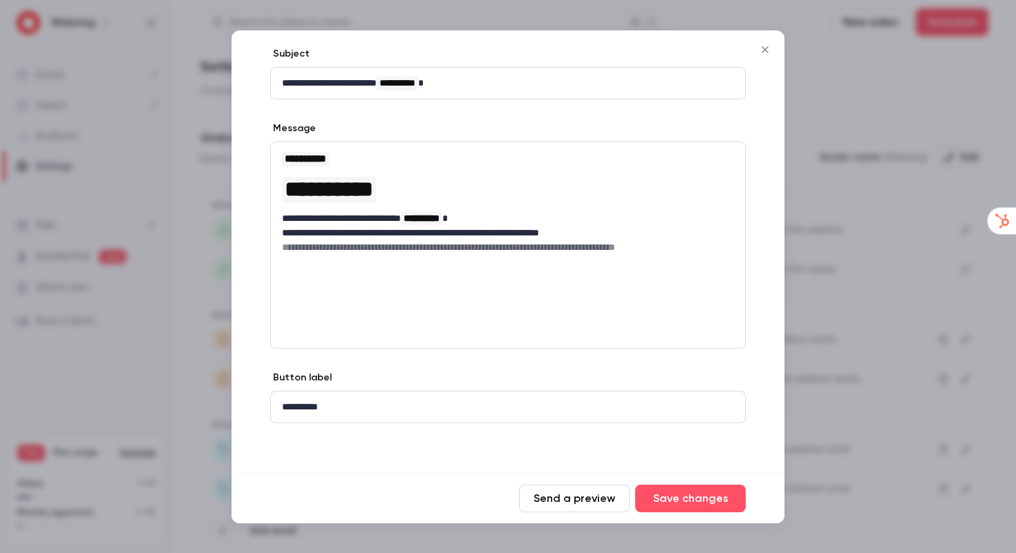
click at [765, 44] on icon "Close" at bounding box center [765, 49] width 17 height 11
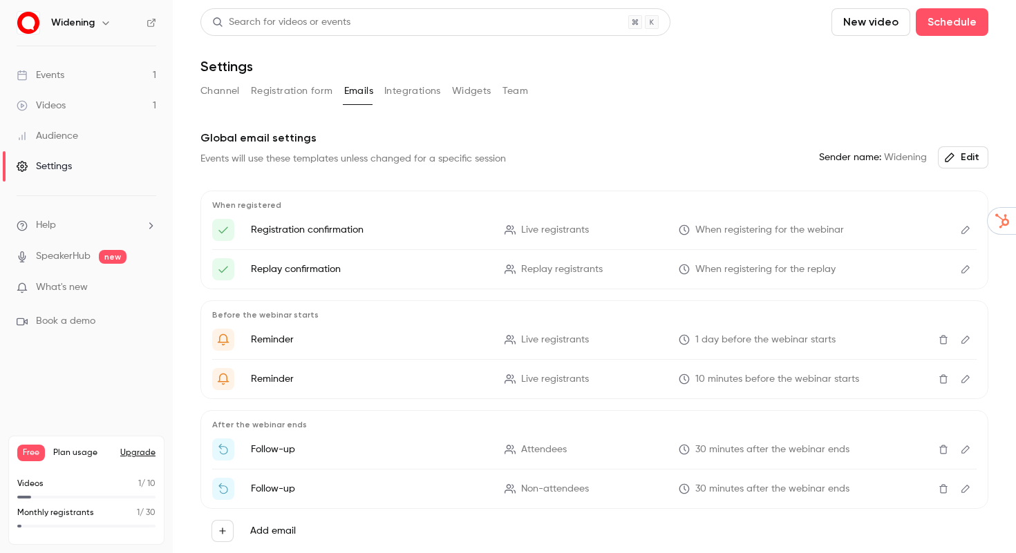
click at [401, 91] on button "Integrations" at bounding box center [412, 91] width 57 height 22
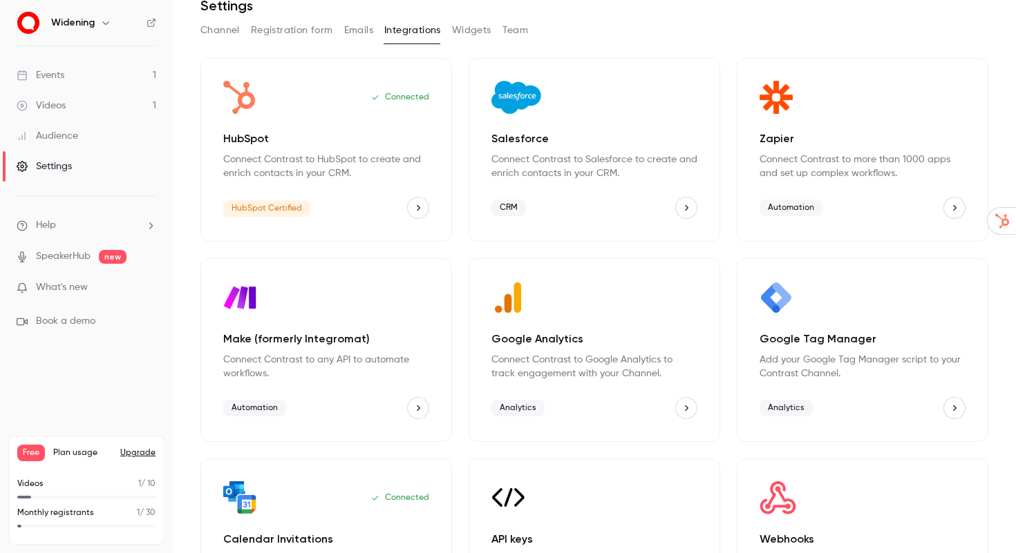
scroll to position [70, 0]
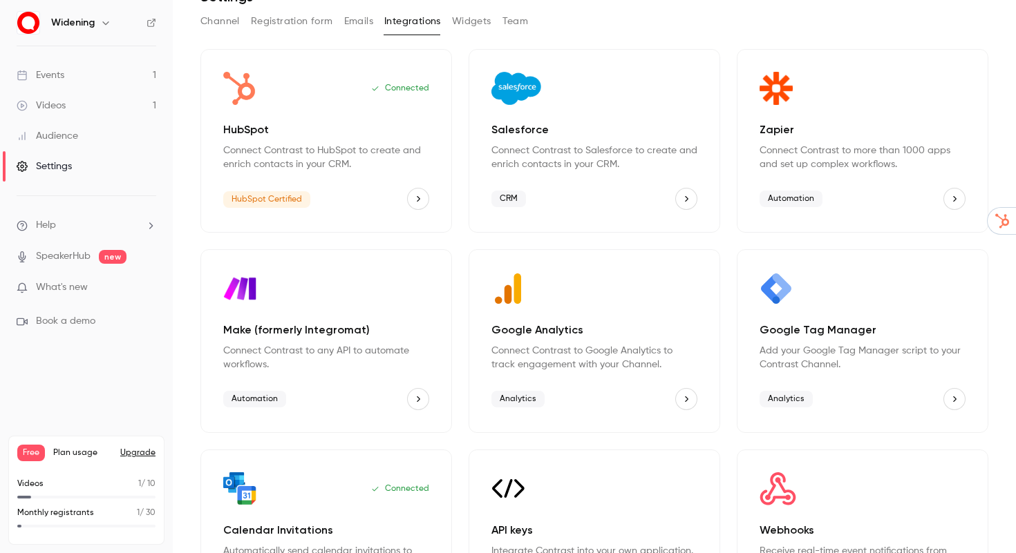
click at [798, 360] on p "Add your Google Tag Manager script to your Contrast Channel." at bounding box center [862, 358] width 206 height 28
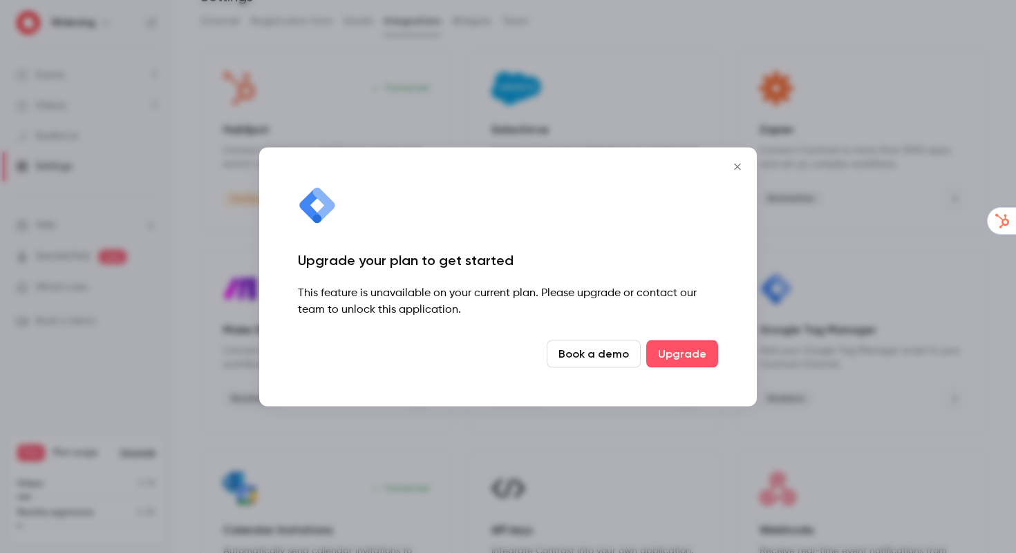
click at [737, 170] on icon "Close" at bounding box center [737, 166] width 17 height 11
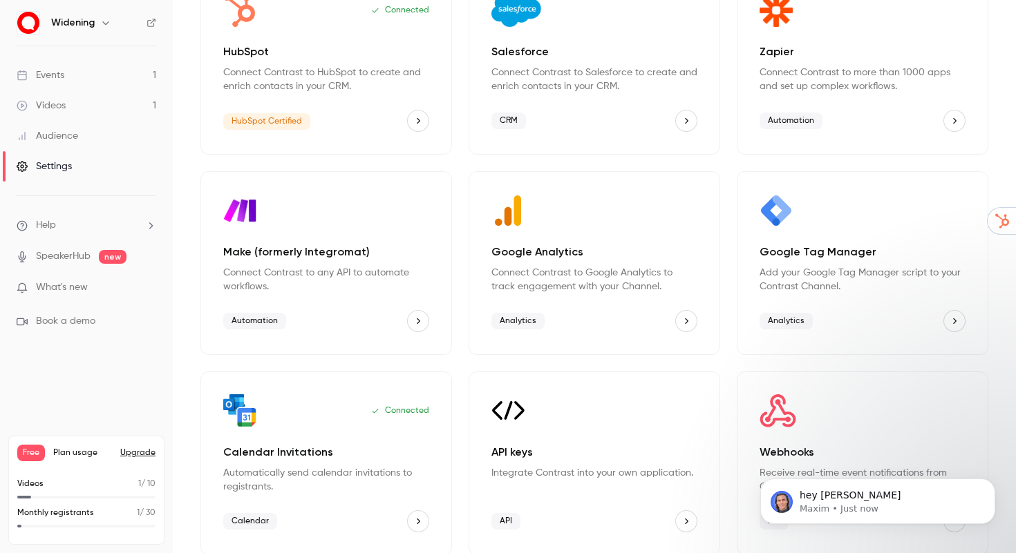
scroll to position [158, 0]
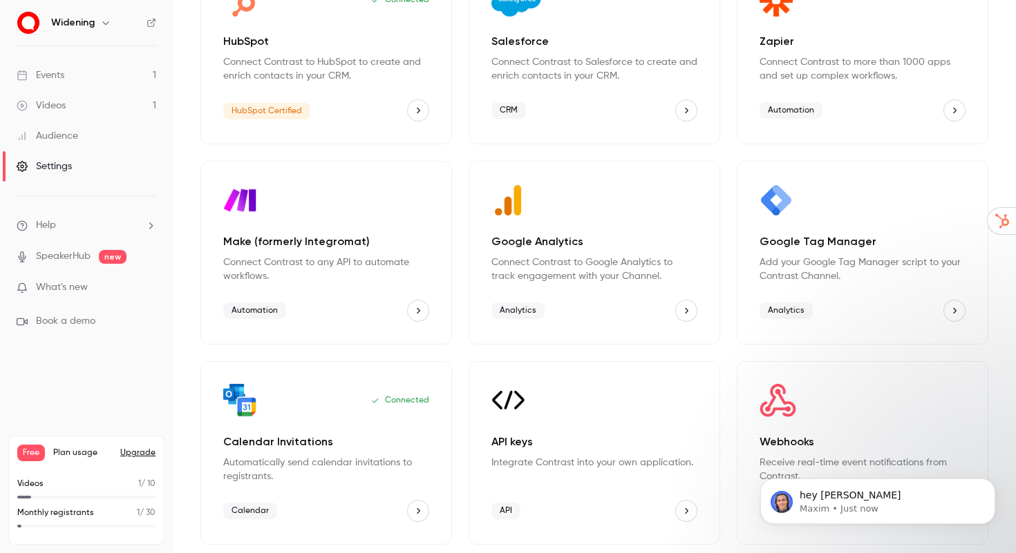
click at [609, 281] on p "Connect Contrast to Google Analytics to track engagement with your Channel." at bounding box center [594, 270] width 206 height 28
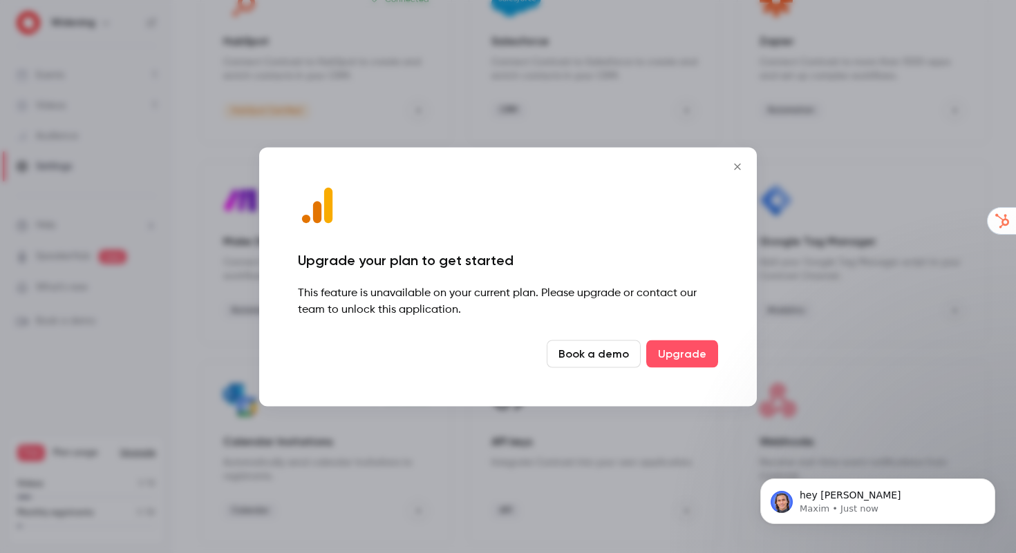
click at [732, 170] on icon "Close" at bounding box center [737, 166] width 17 height 11
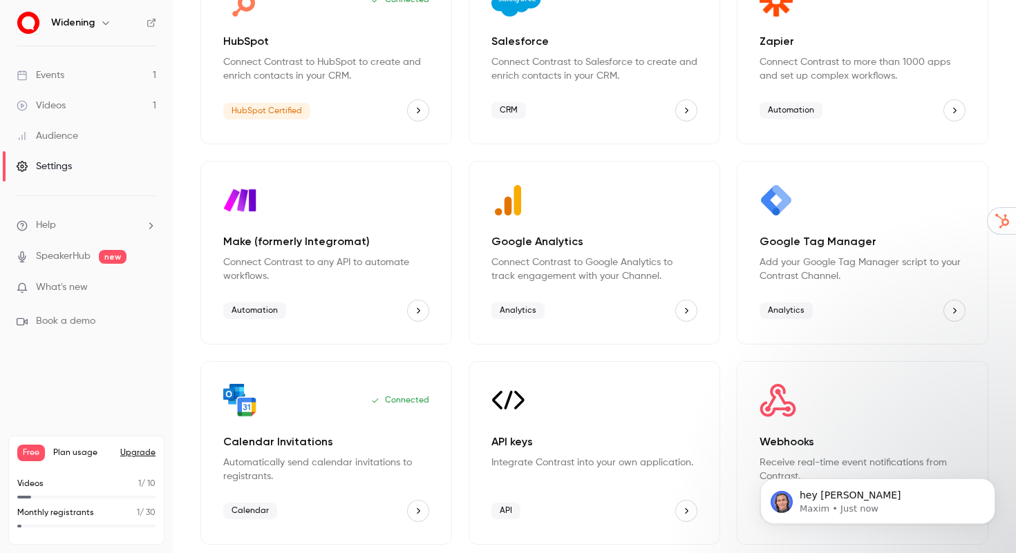
click at [386, 258] on p "Connect Contrast to any API to automate workflows." at bounding box center [326, 270] width 206 height 28
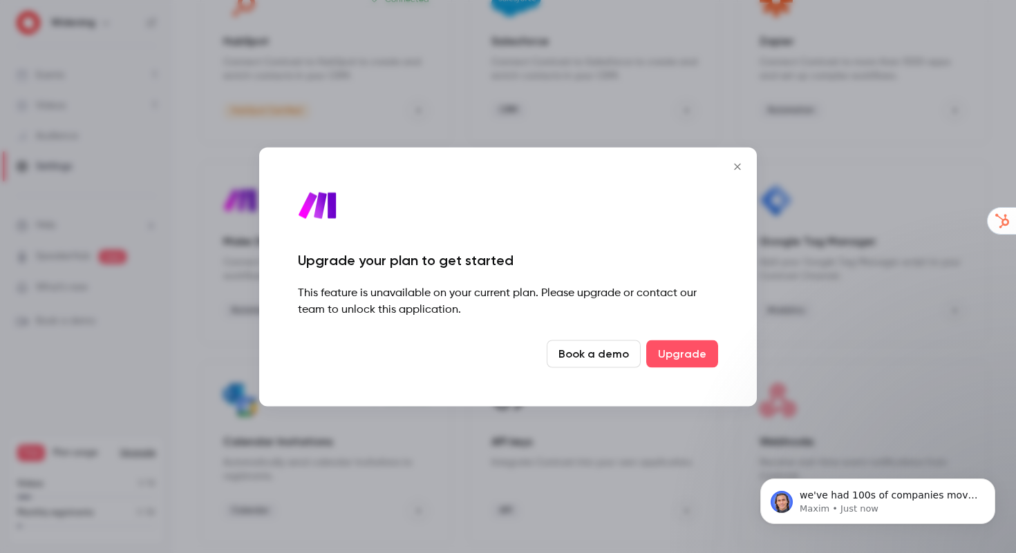
click at [735, 161] on icon "Close" at bounding box center [737, 166] width 17 height 11
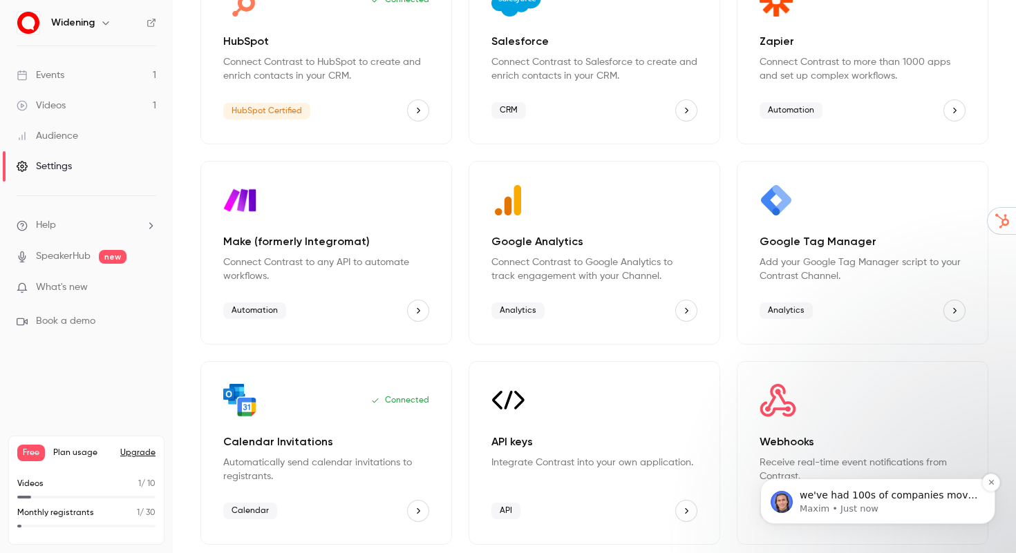
click at [898, 509] on p "Maxim • Just now" at bounding box center [888, 509] width 178 height 12
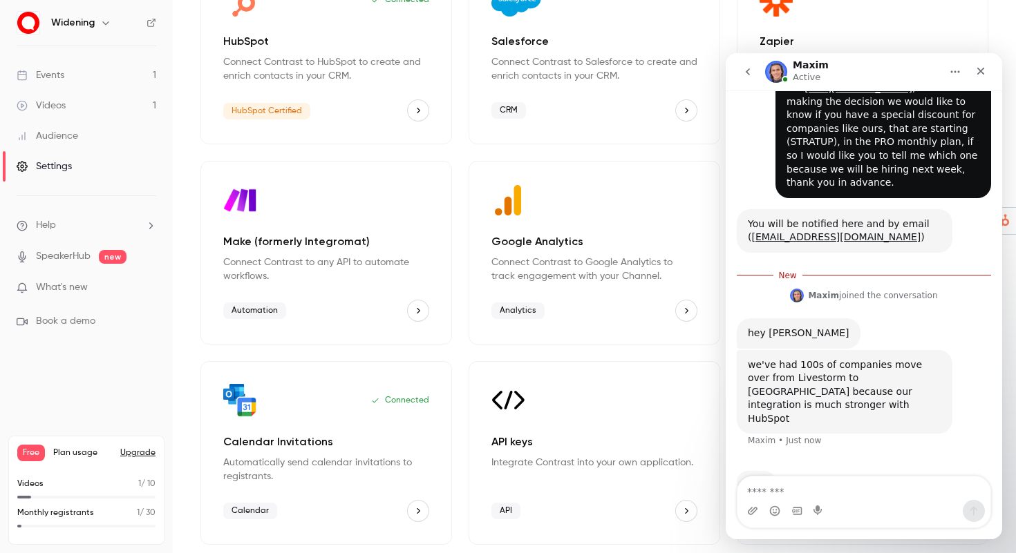
scroll to position [126, 0]
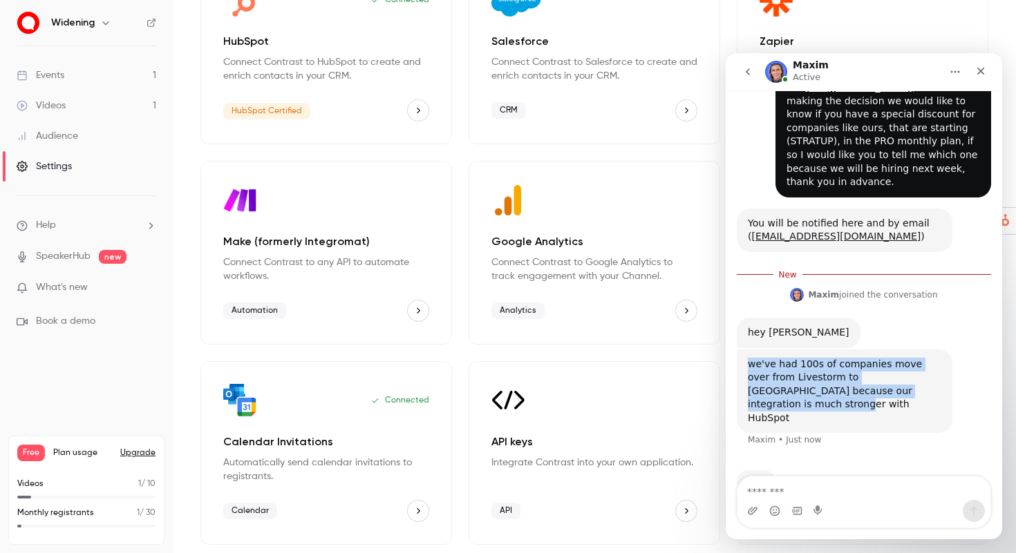
drag, startPoint x: 944, startPoint y: 381, endPoint x: 733, endPoint y: 352, distance: 213.4
click at [733, 352] on div "Hello, good morning, my name is [PERSON_NAME] from [DOMAIN_NAME], we are a comp…" at bounding box center [863, 252] width 276 height 529
copy div "we've had 100s of companies move over from Livestorm to [GEOGRAPHIC_DATA] becau…"
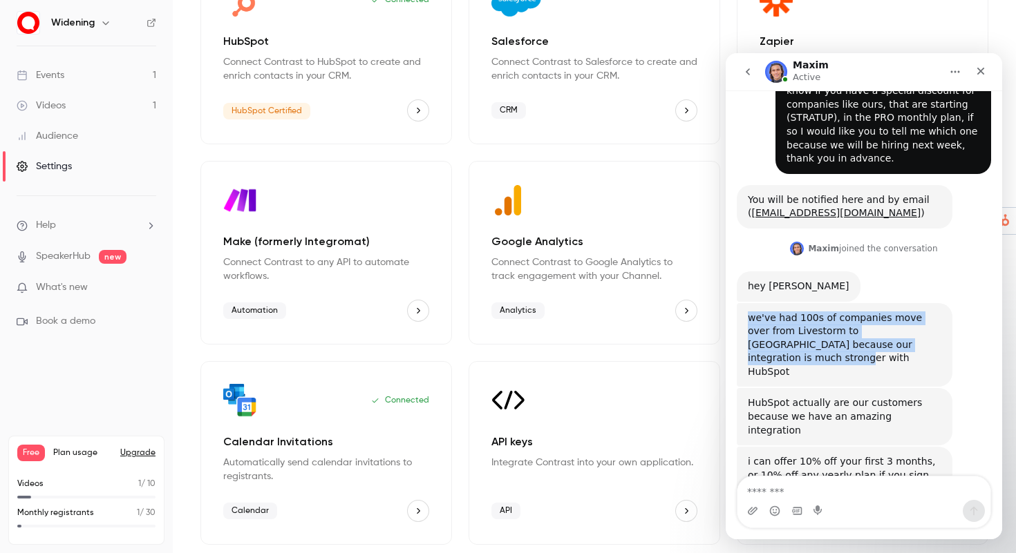
scroll to position [153, 0]
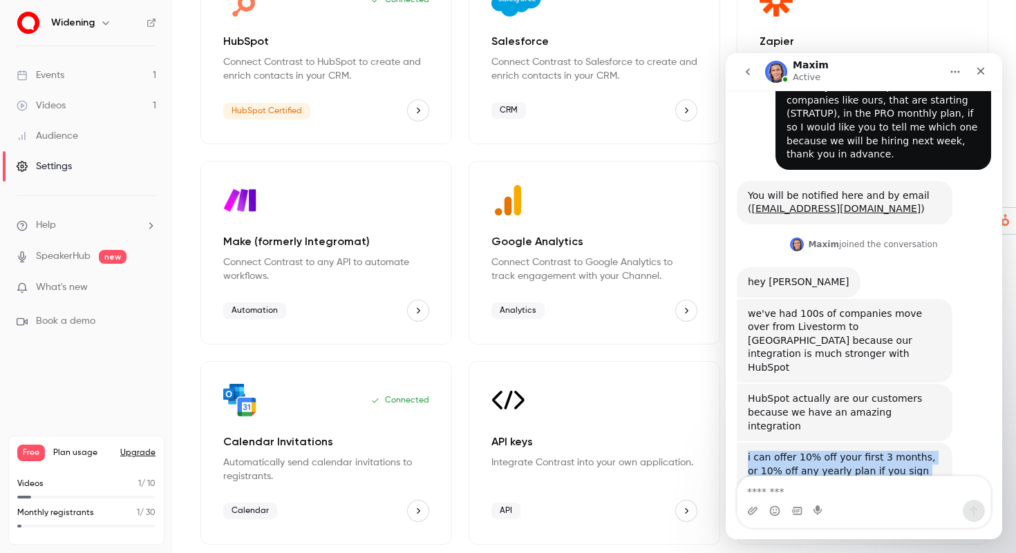
drag, startPoint x: 882, startPoint y: 433, endPoint x: 750, endPoint y: 391, distance: 138.5
click at [750, 443] on div "i can offer 10% off your first 3 months, or 10% off any yearly plan if you sign…" at bounding box center [845, 471] width 216 height 57
copy div "i can offer 10% off your first 3 months, or 10% off any yearly plan if you sign…"
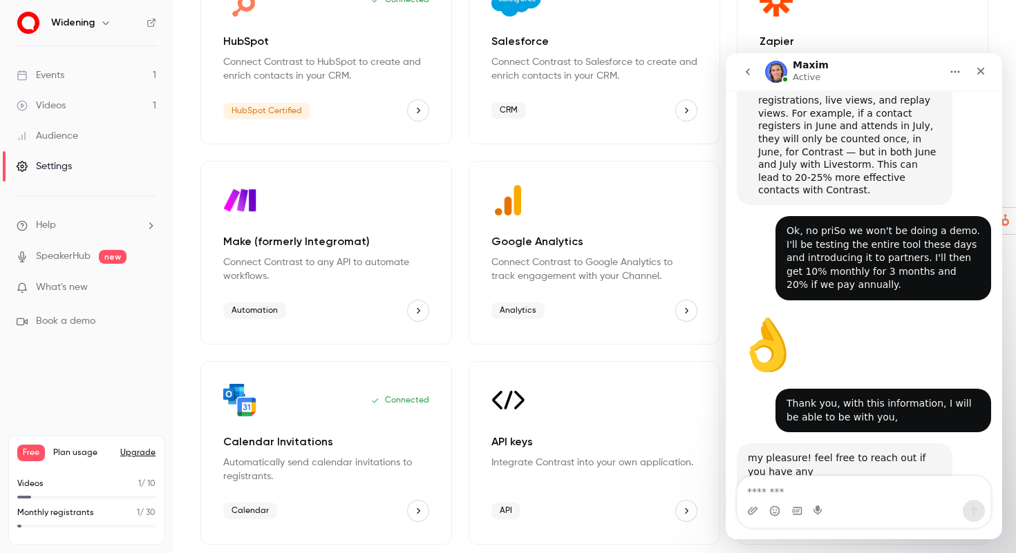
scroll to position [1406, 0]
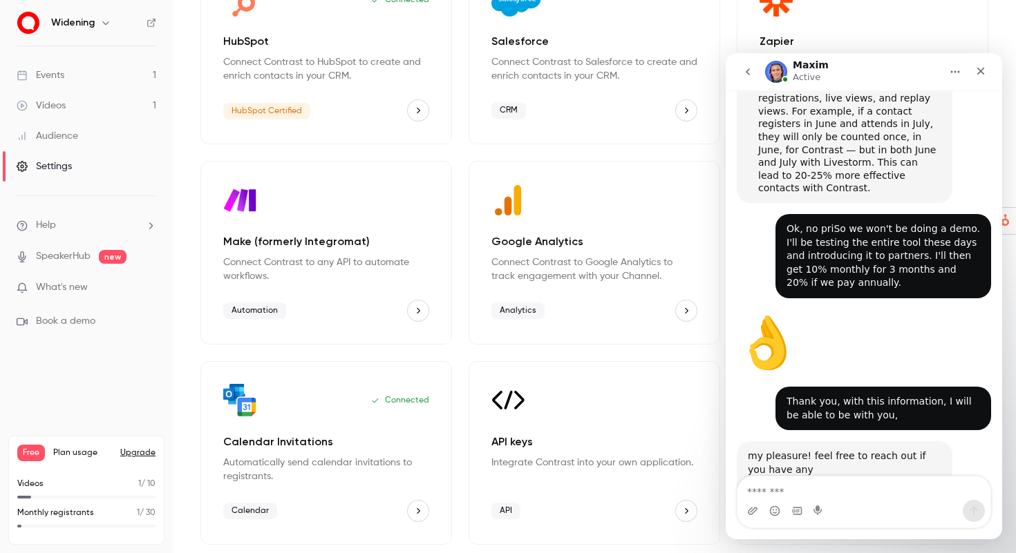
click at [137, 68] on link "Events 1" at bounding box center [86, 75] width 173 height 30
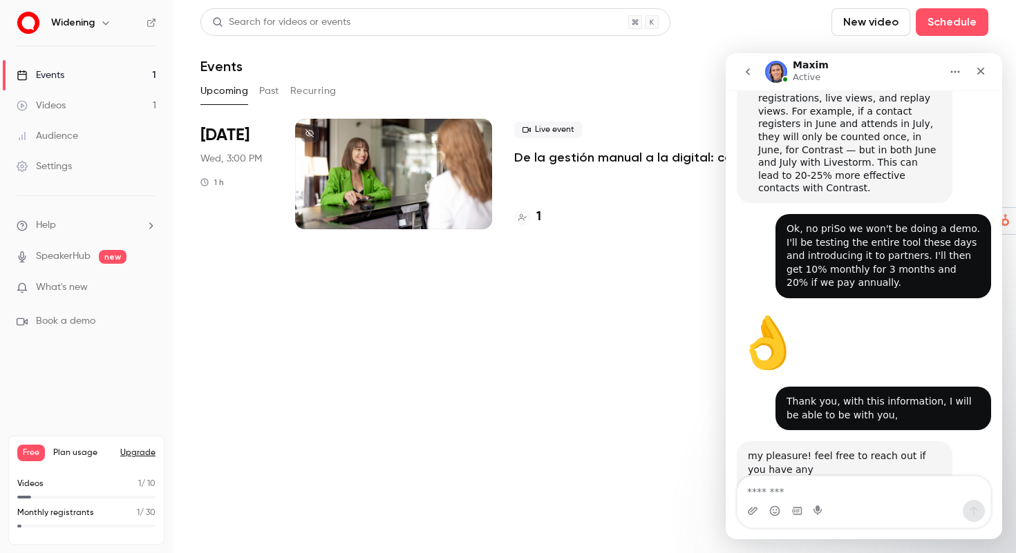
click at [264, 88] on button "Past" at bounding box center [269, 91] width 20 height 22
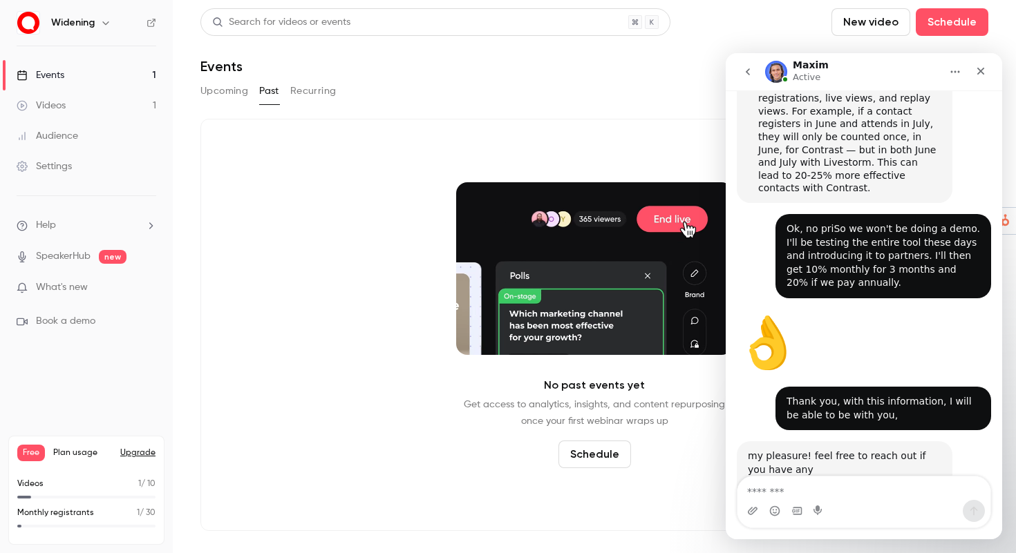
click at [303, 94] on button "Recurring" at bounding box center [313, 91] width 46 height 22
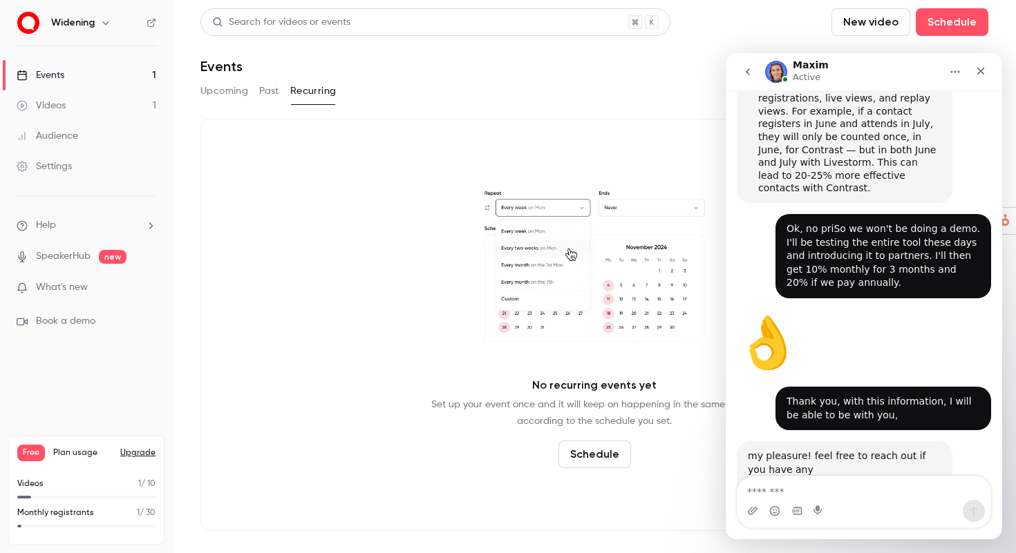
click at [225, 93] on button "Upcoming" at bounding box center [224, 91] width 48 height 22
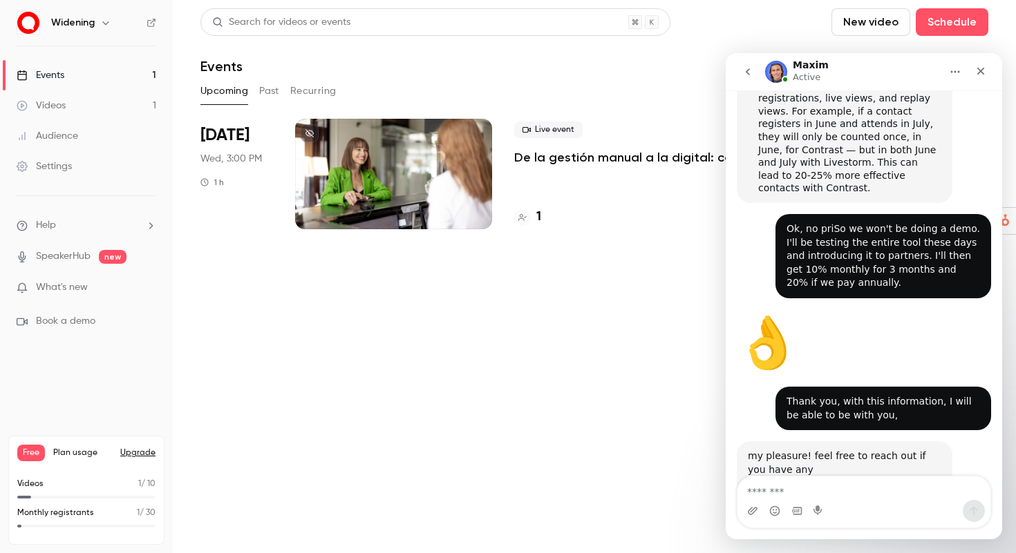
click at [392, 194] on div at bounding box center [393, 174] width 197 height 111
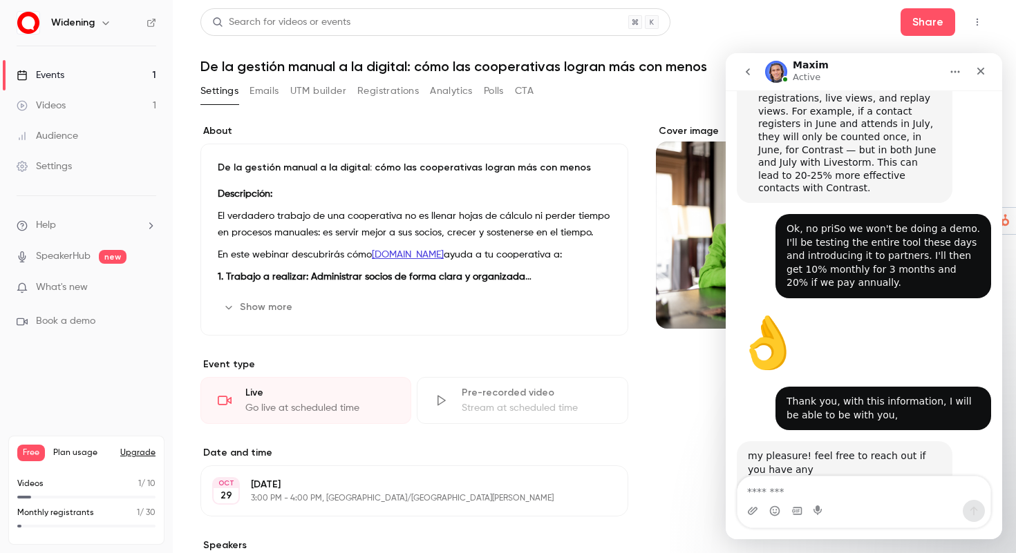
click at [945, 71] on button "Home" at bounding box center [955, 72] width 26 height 26
drag, startPoint x: 989, startPoint y: 50, endPoint x: 263, endPoint y: 1, distance: 727.1
click at [989, 50] on main "Search for videos or events Share De la gestión manual a la digital: cómo las c…" at bounding box center [594, 276] width 843 height 553
click at [988, 62] on div "Close" at bounding box center [980, 71] width 25 height 25
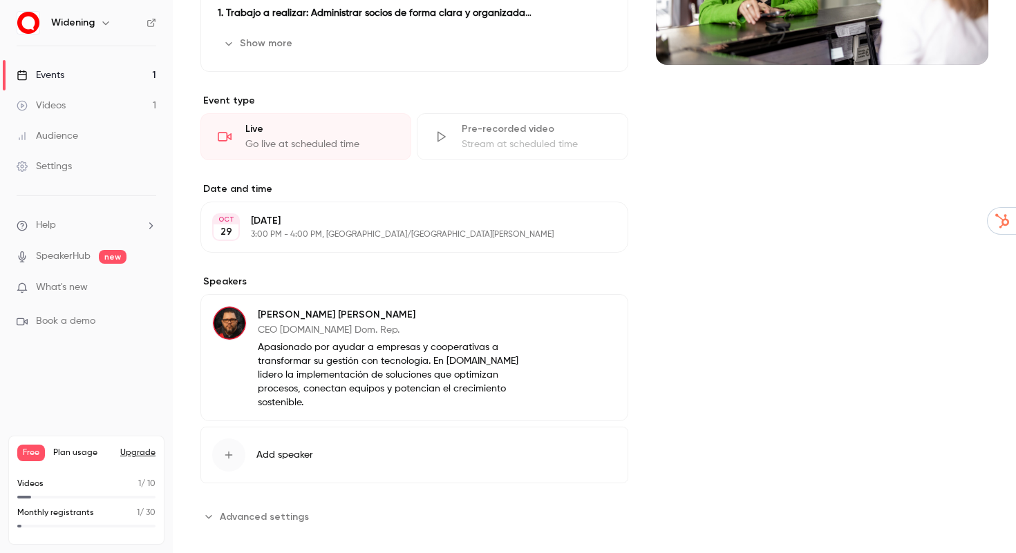
scroll to position [266, 0]
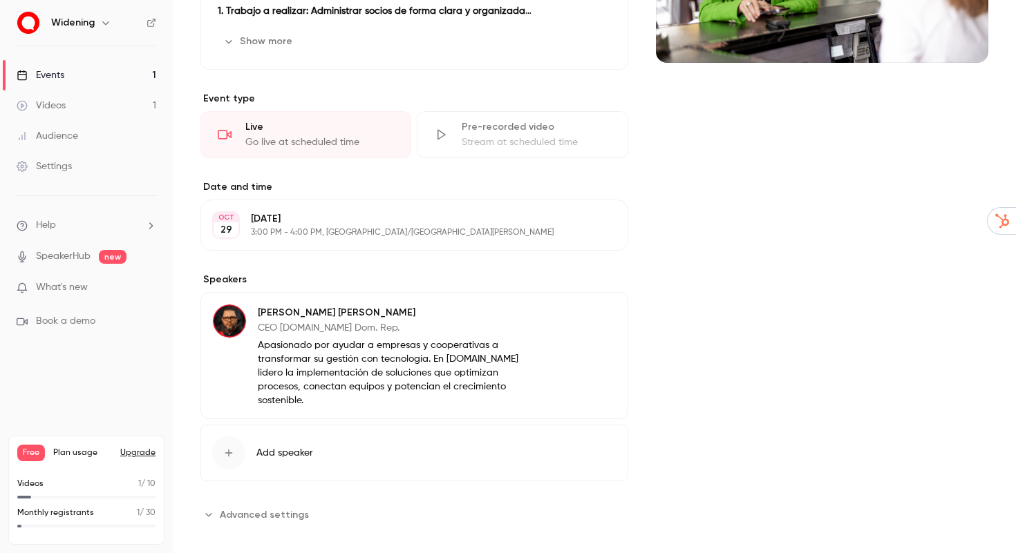
click at [271, 508] on span "Advanced settings" at bounding box center [264, 515] width 89 height 15
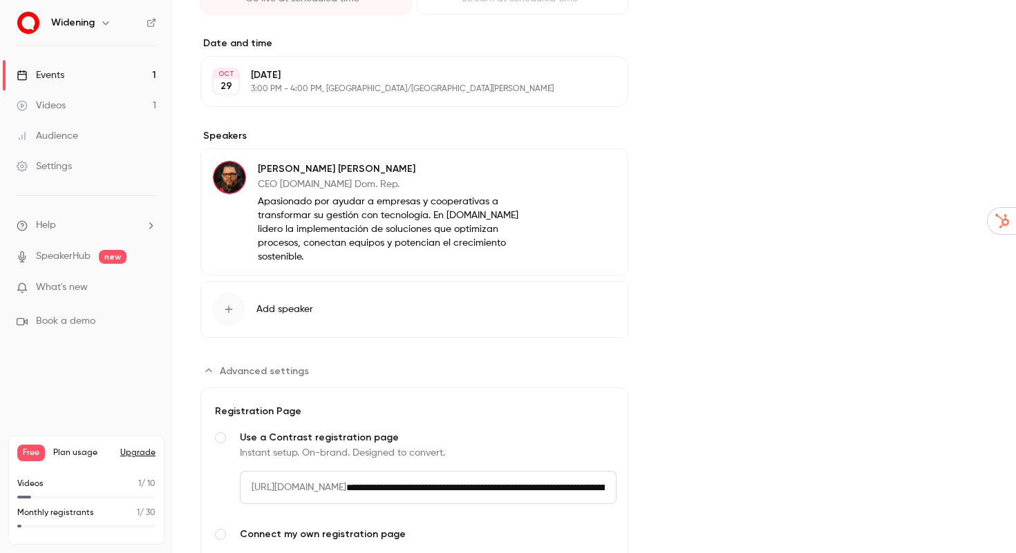
scroll to position [418, 0]
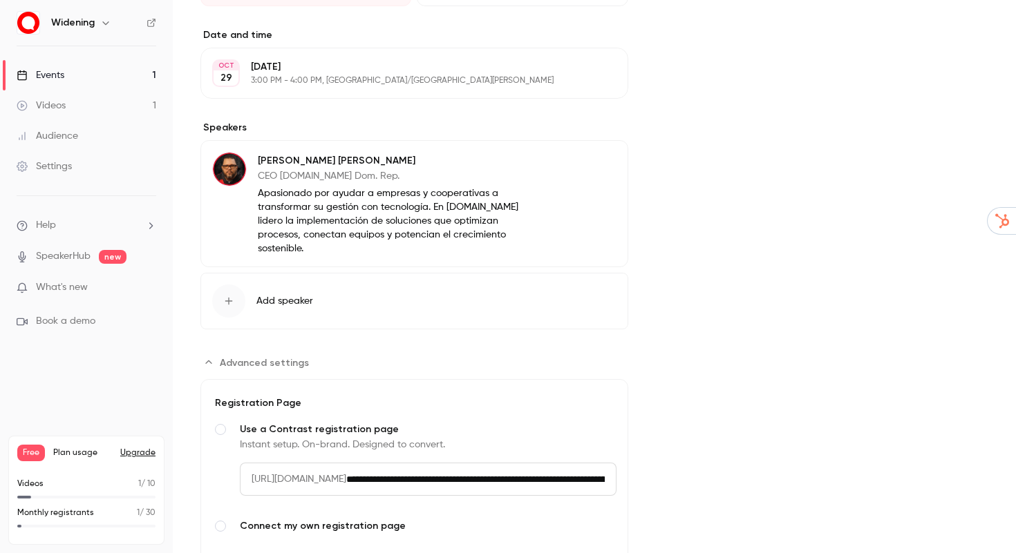
click at [221, 521] on span "Advanced settings" at bounding box center [220, 526] width 11 height 11
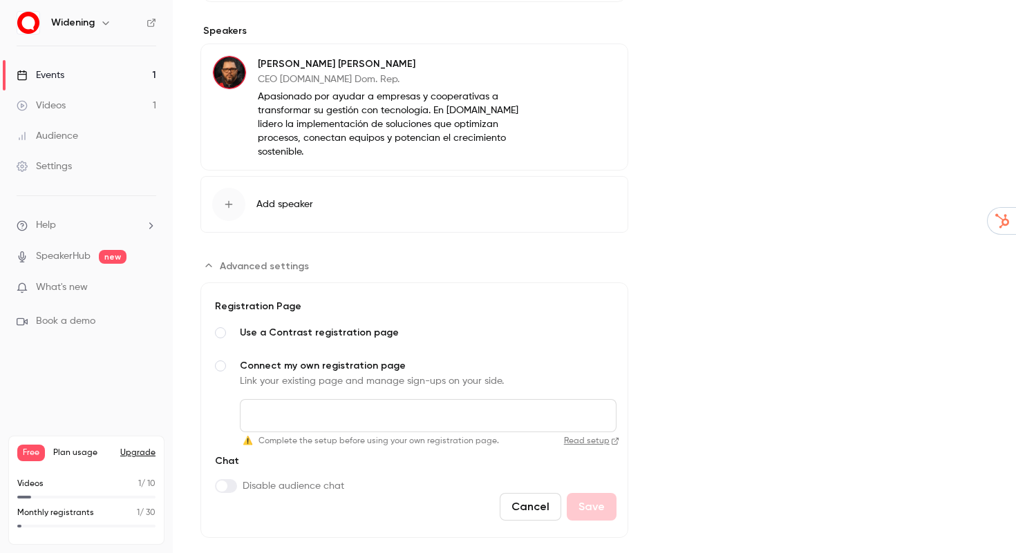
scroll to position [527, 0]
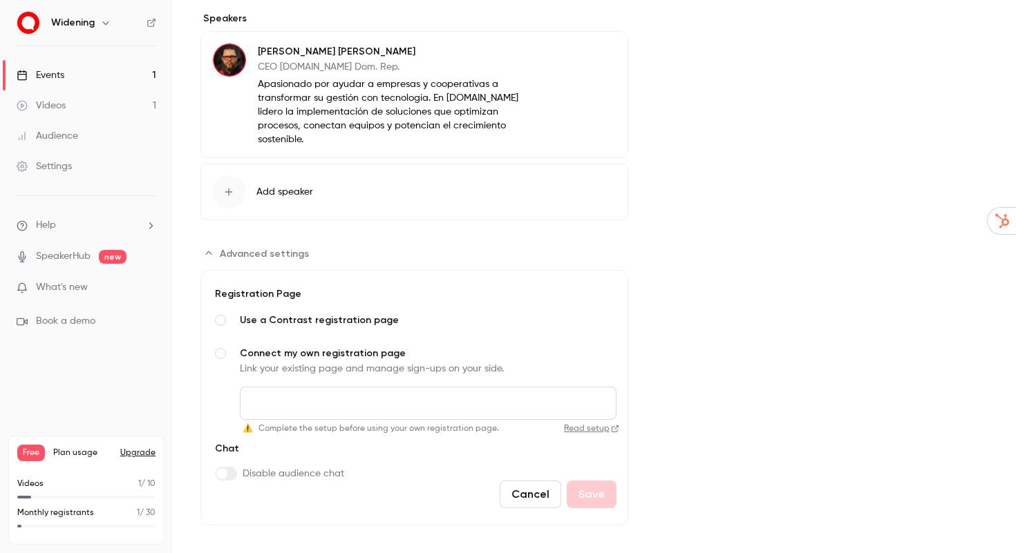
click at [593, 424] on link "Read setup" at bounding box center [561, 429] width 115 height 11
click at [577, 399] on input "Connect my own registration page Link your existing page and manage sign-ups on…" at bounding box center [428, 403] width 377 height 33
click at [220, 315] on span "Advanced settings" at bounding box center [220, 320] width 11 height 11
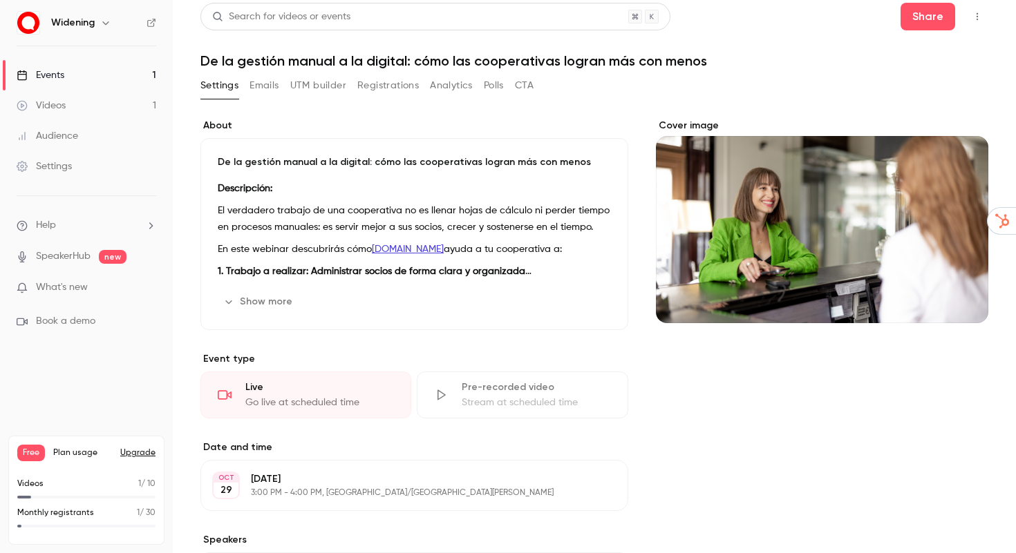
scroll to position [0, 0]
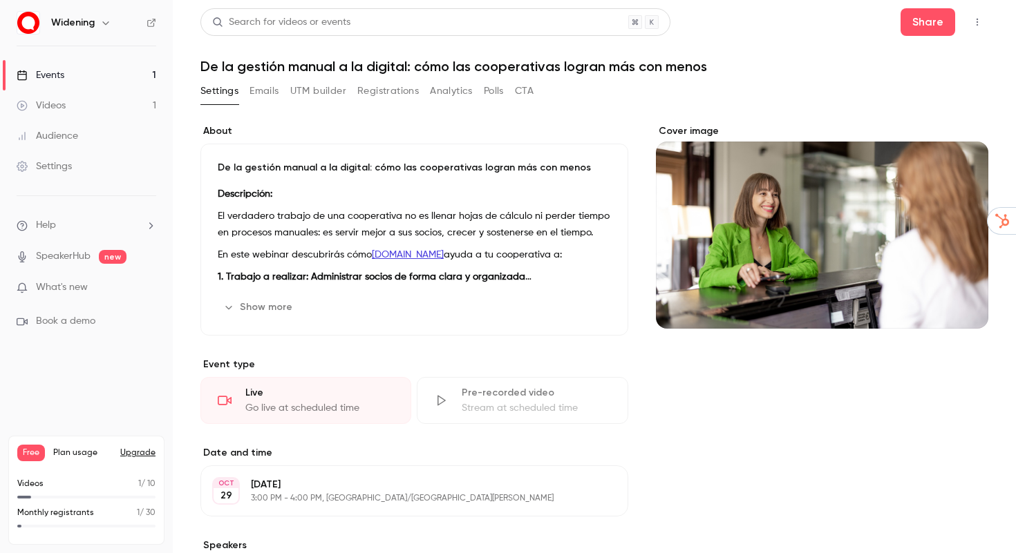
click at [276, 85] on button "Emails" at bounding box center [263, 91] width 29 height 22
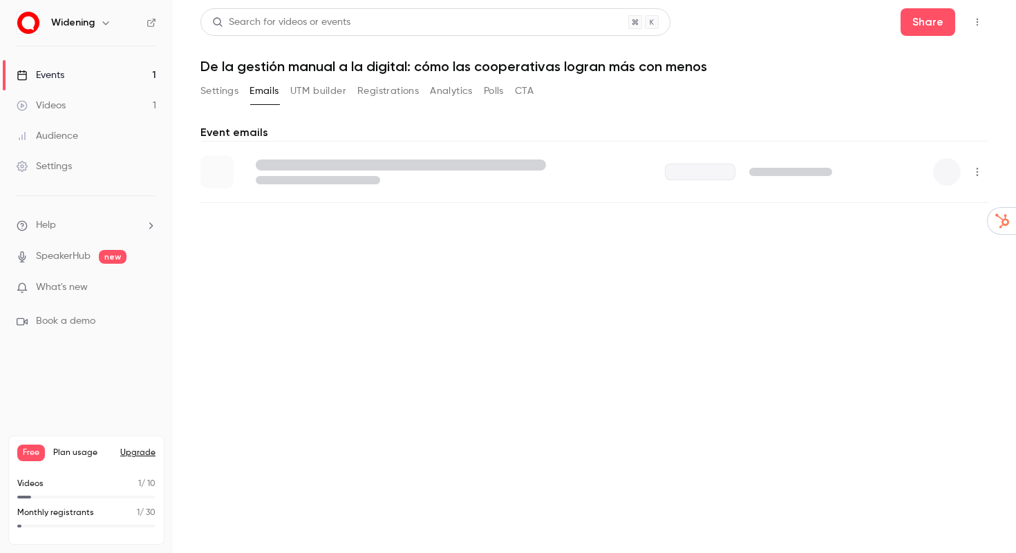
click at [326, 91] on button "UTM builder" at bounding box center [318, 91] width 56 height 22
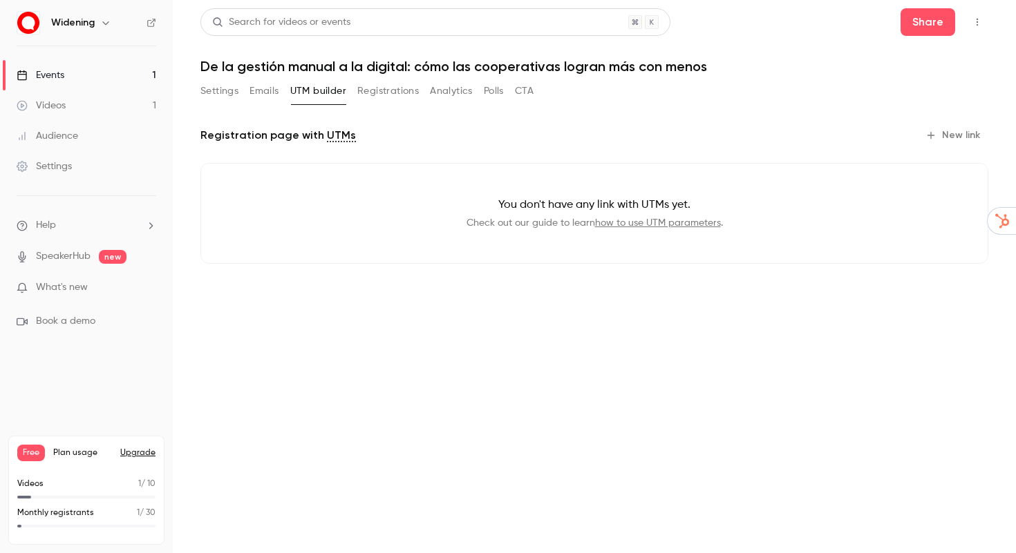
click at [377, 87] on button "Registrations" at bounding box center [387, 91] width 61 height 22
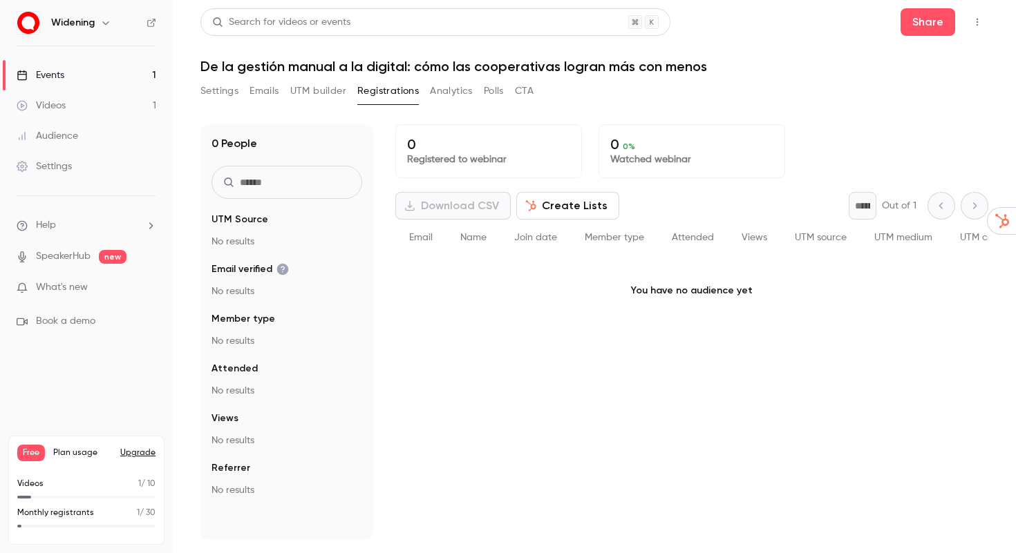
click at [437, 83] on button "Analytics" at bounding box center [451, 91] width 43 height 22
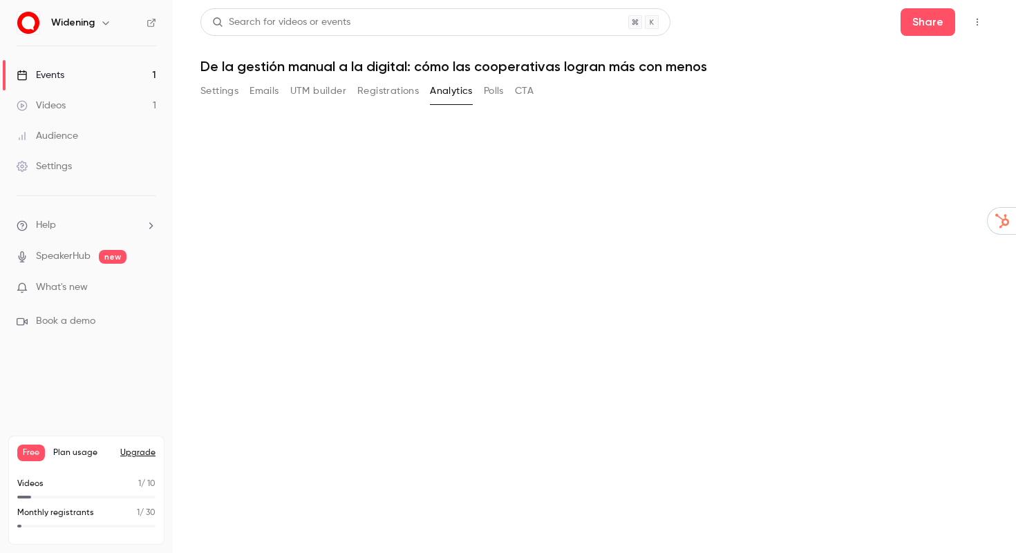
click at [484, 84] on button "Polls" at bounding box center [494, 91] width 20 height 22
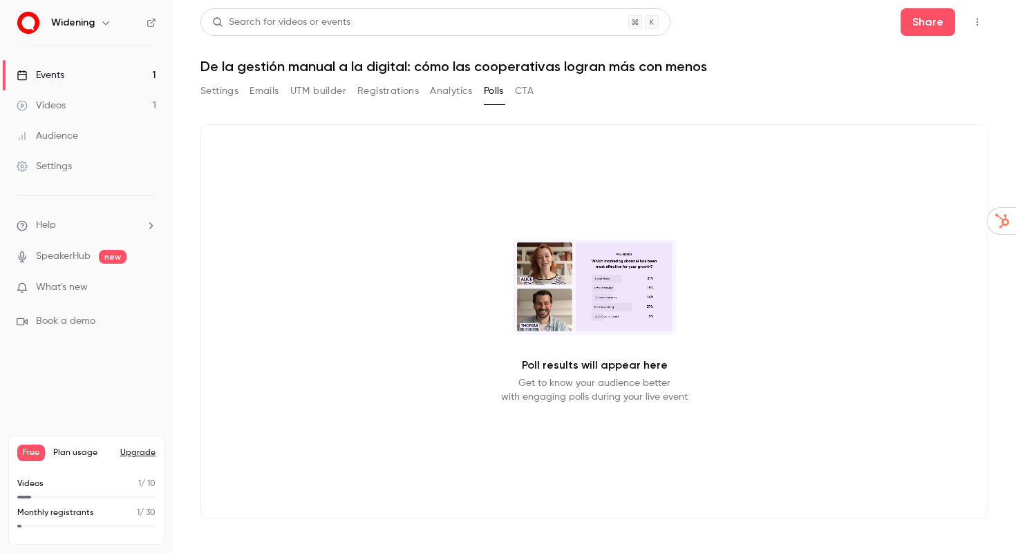
click at [536, 87] on div "Settings Emails UTM builder Registrations Analytics Polls CTA" at bounding box center [594, 94] width 788 height 28
click at [530, 87] on button "CTA" at bounding box center [524, 91] width 19 height 22
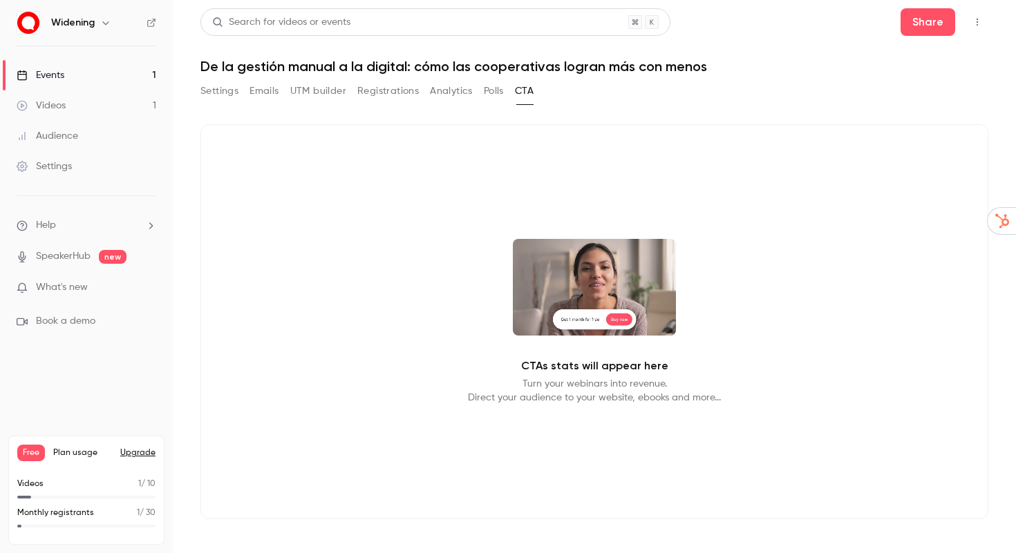
click at [213, 88] on button "Settings" at bounding box center [219, 91] width 38 height 22
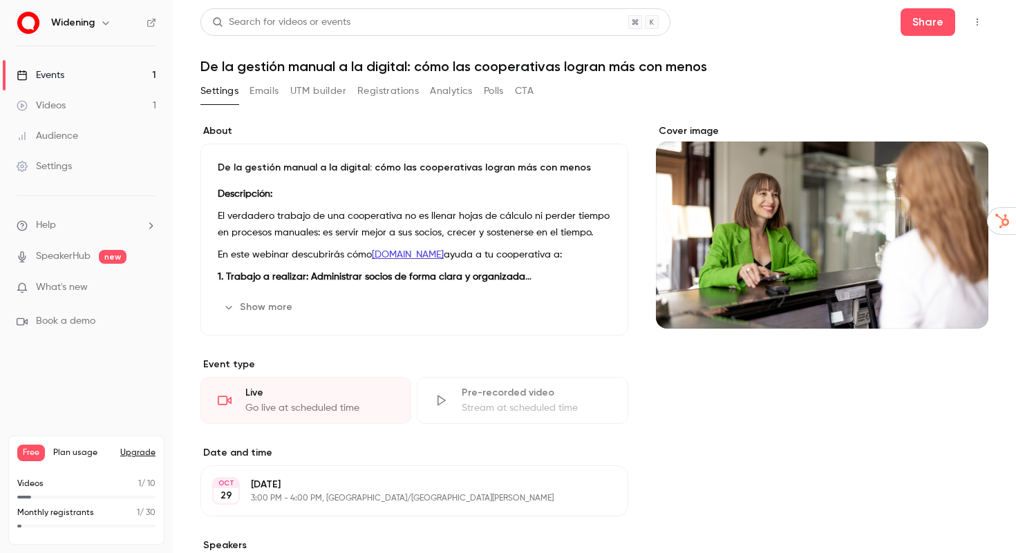
scroll to position [266, 0]
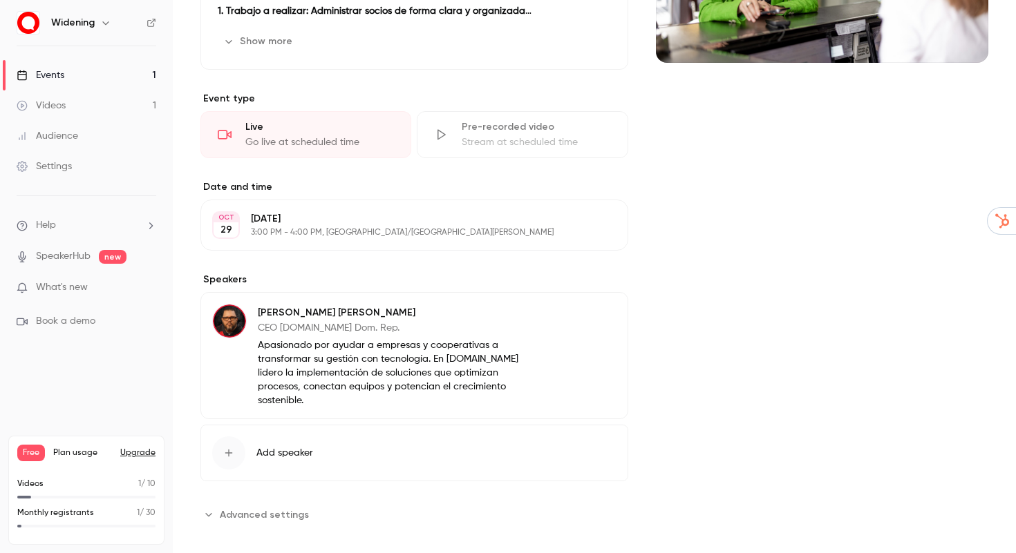
click at [390, 511] on section "**********" at bounding box center [414, 515] width 428 height 22
click at [278, 508] on span "Advanced settings" at bounding box center [264, 515] width 89 height 15
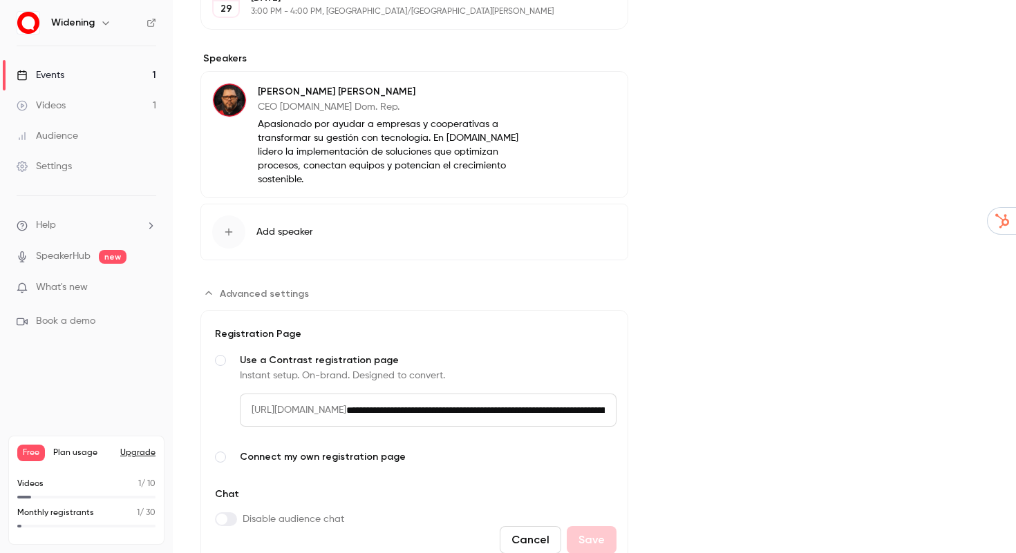
click at [346, 394] on span "[URL][DOMAIN_NAME]" at bounding box center [293, 410] width 106 height 33
click at [593, 398] on input "**********" at bounding box center [481, 410] width 270 height 33
copy span "[URL][DOMAIN_NAME]"
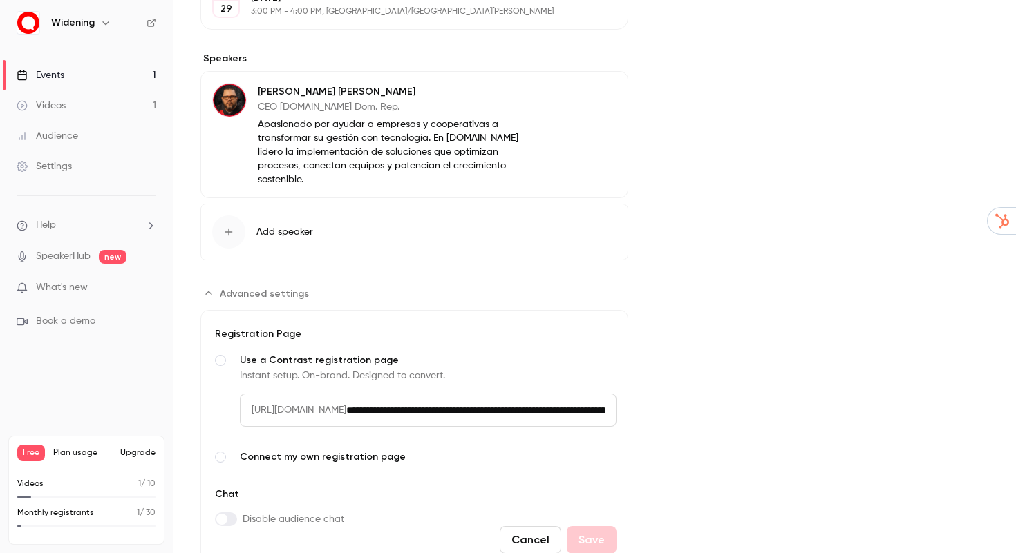
drag, startPoint x: 253, startPoint y: 390, endPoint x: 417, endPoint y: 392, distance: 163.8
click at [346, 394] on span "[URL][DOMAIN_NAME]" at bounding box center [293, 410] width 106 height 33
drag, startPoint x: 421, startPoint y: 395, endPoint x: 572, endPoint y: 397, distance: 150.6
click at [573, 398] on div "**********" at bounding box center [428, 410] width 377 height 33
click at [572, 397] on input "**********" at bounding box center [481, 410] width 270 height 33
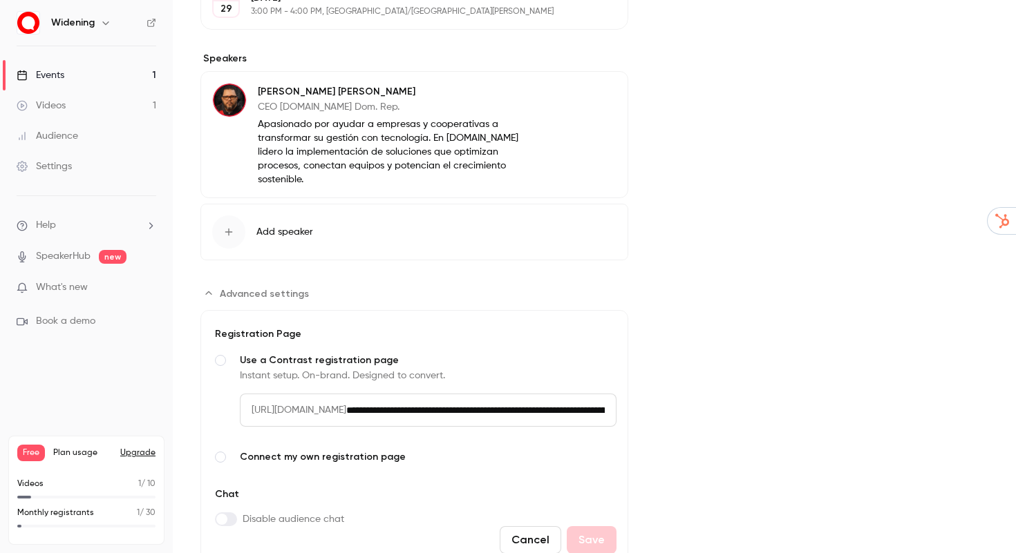
click at [572, 397] on input "**********" at bounding box center [481, 410] width 270 height 33
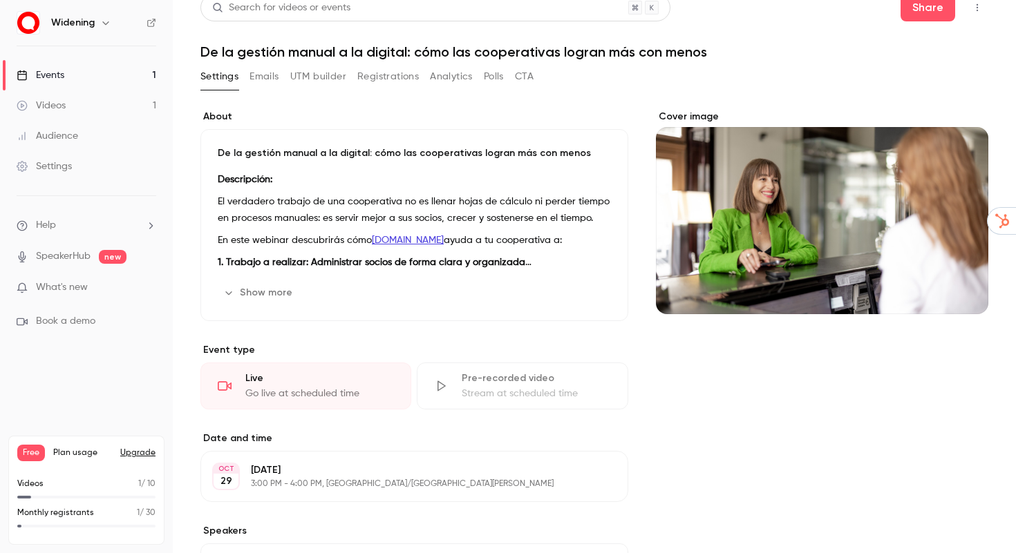
scroll to position [0, 0]
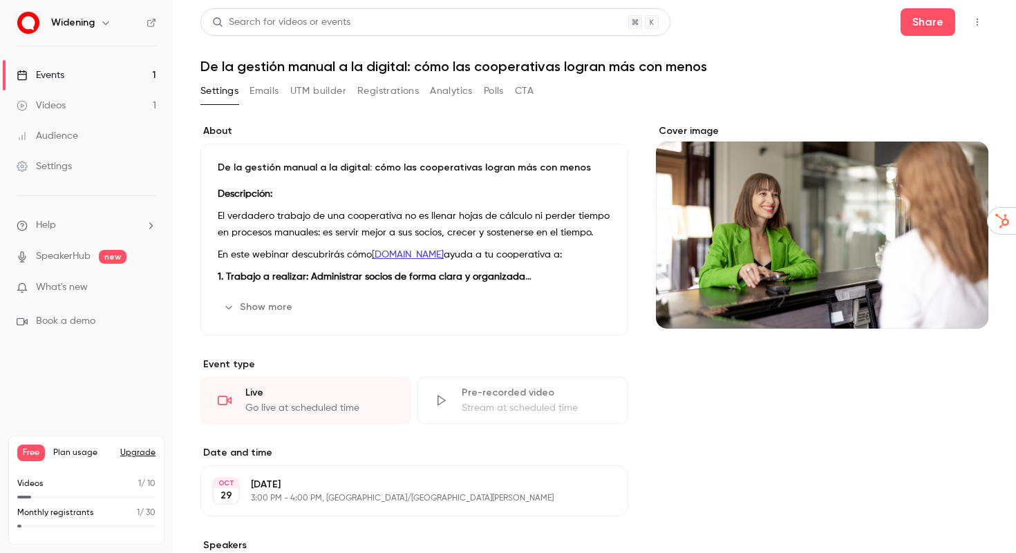
click at [406, 97] on button "Registrations" at bounding box center [387, 91] width 61 height 22
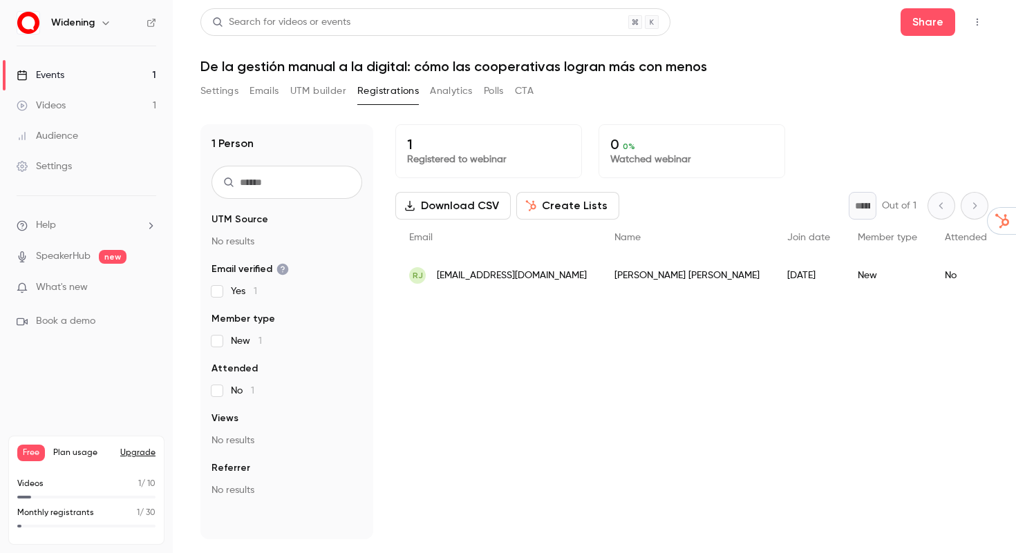
click at [274, 91] on button "Emails" at bounding box center [263, 91] width 29 height 22
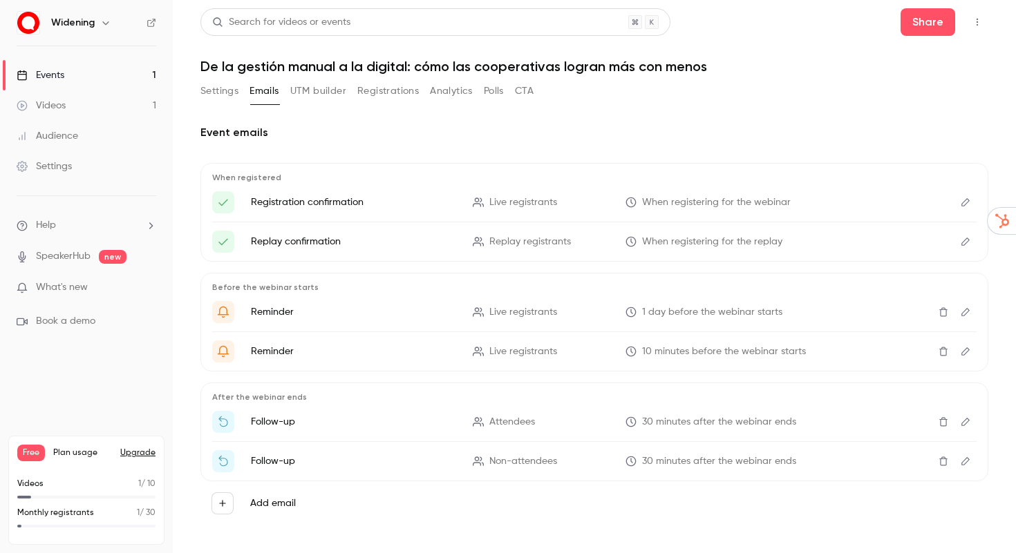
click at [58, 171] on div "Settings" at bounding box center [44, 167] width 55 height 14
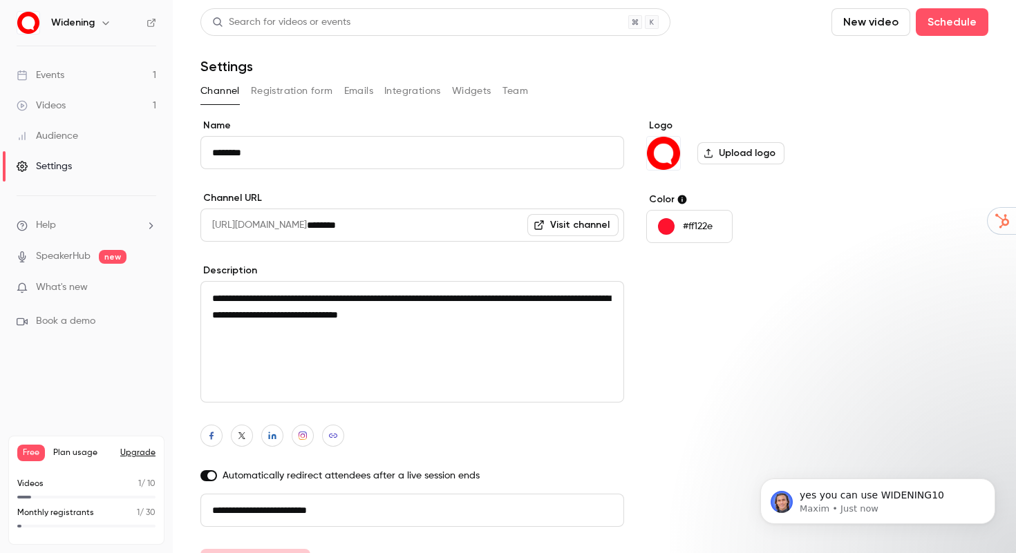
scroll to position [1434, 0]
click at [71, 161] on div "Settings" at bounding box center [44, 167] width 55 height 14
click at [301, 97] on button "Registration form" at bounding box center [292, 91] width 82 height 22
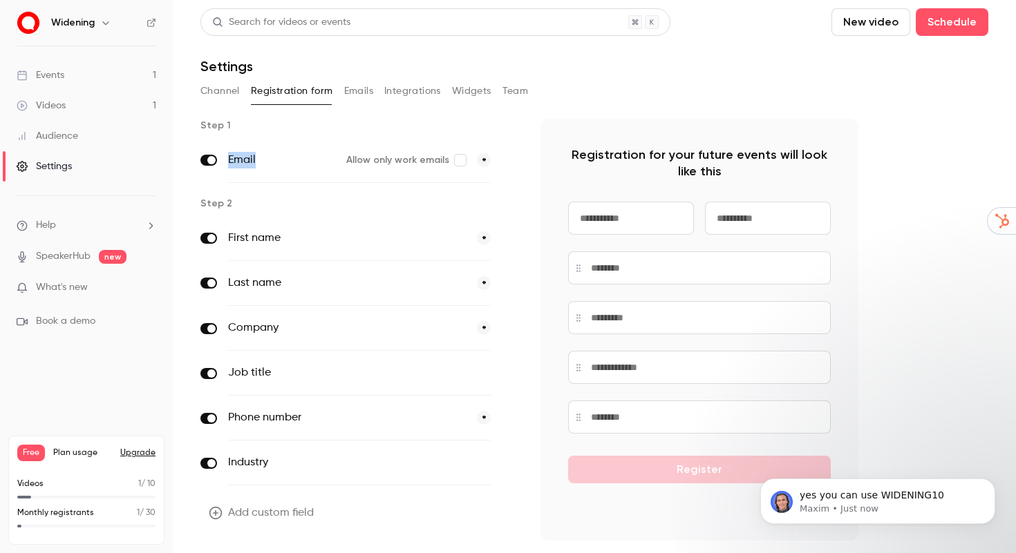
drag, startPoint x: 269, startPoint y: 155, endPoint x: 224, endPoint y: 158, distance: 45.0
click at [224, 158] on div "Email Allow only work emails *" at bounding box center [359, 160] width 318 height 45
copy label "Email"
click at [624, 104] on div "Channel Registration form Emails Integrations Widgets Team" at bounding box center [594, 94] width 788 height 28
drag, startPoint x: 217, startPoint y: 312, endPoint x: 303, endPoint y: 375, distance: 107.2
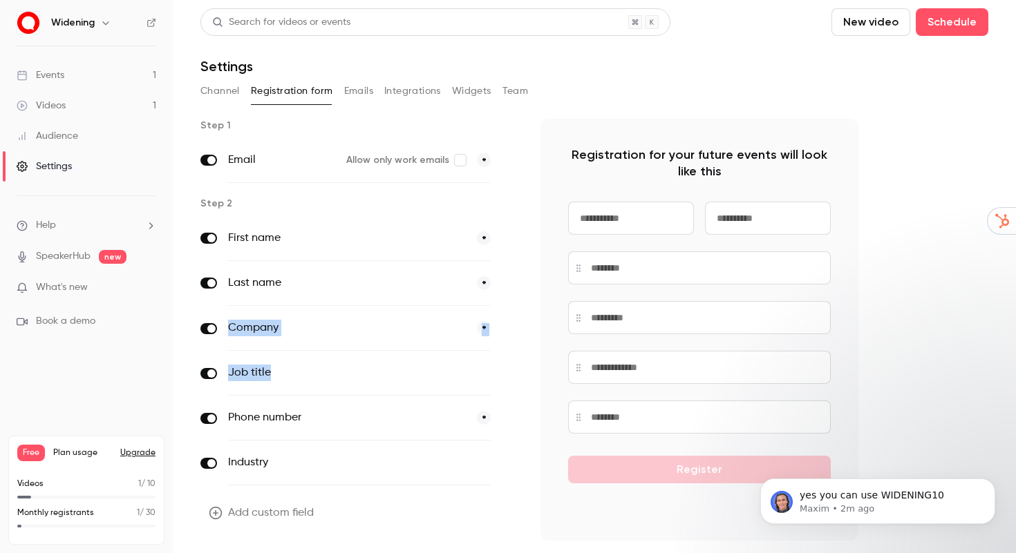
click at [303, 375] on div "First name * Last name * Company * Job title optional Phone number * Industry o…" at bounding box center [359, 350] width 318 height 269
copy div "Company * Job title"
click at [235, 95] on button "Channel" at bounding box center [219, 91] width 39 height 22
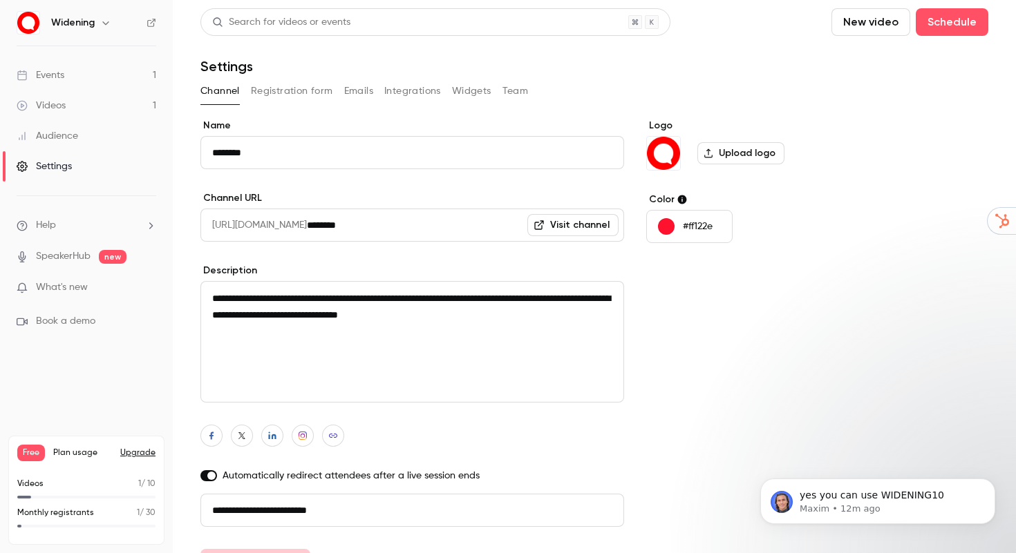
click at [99, 75] on link "Events 1" at bounding box center [86, 75] width 173 height 30
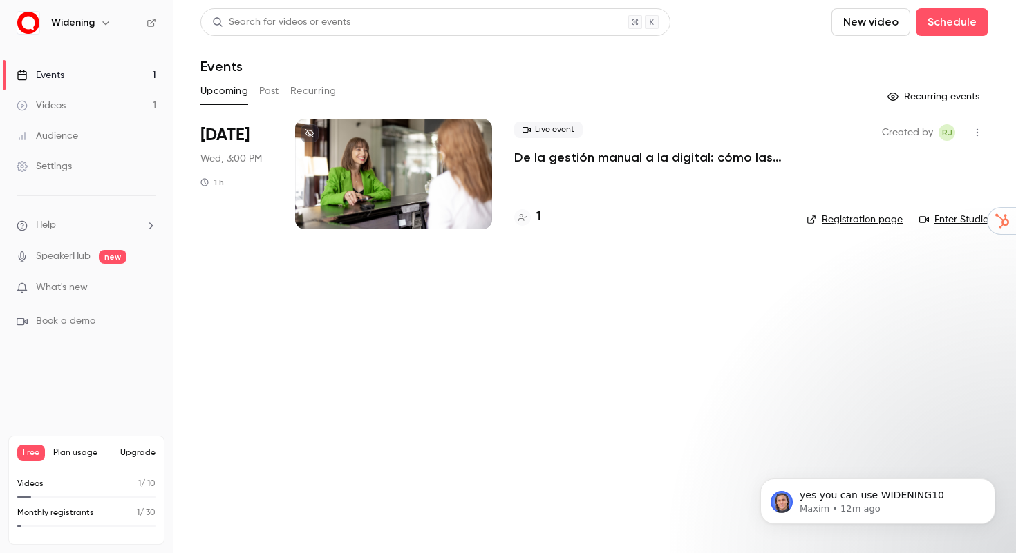
click at [716, 167] on div "Live event De la gestión manual a la digital: cómo las cooperativas logran más …" at bounding box center [649, 174] width 270 height 111
click at [418, 155] on div at bounding box center [393, 174] width 197 height 111
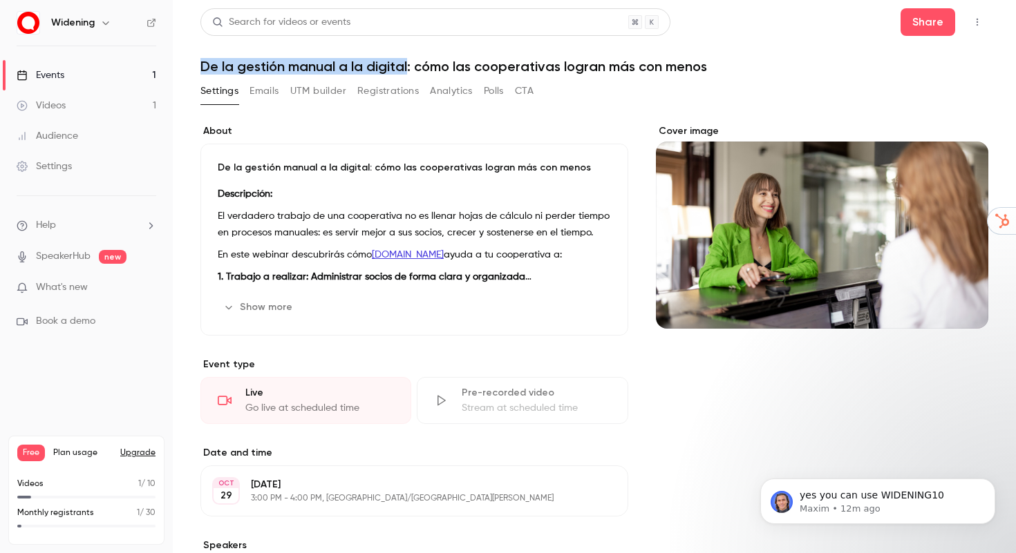
drag, startPoint x: 408, startPoint y: 63, endPoint x: 200, endPoint y: 70, distance: 208.1
click at [200, 70] on h1 "De la gestión manual a la digital: cómo las cooperativas logran más con menos" at bounding box center [594, 66] width 788 height 17
copy h1 "De la gestión manual a la digital"
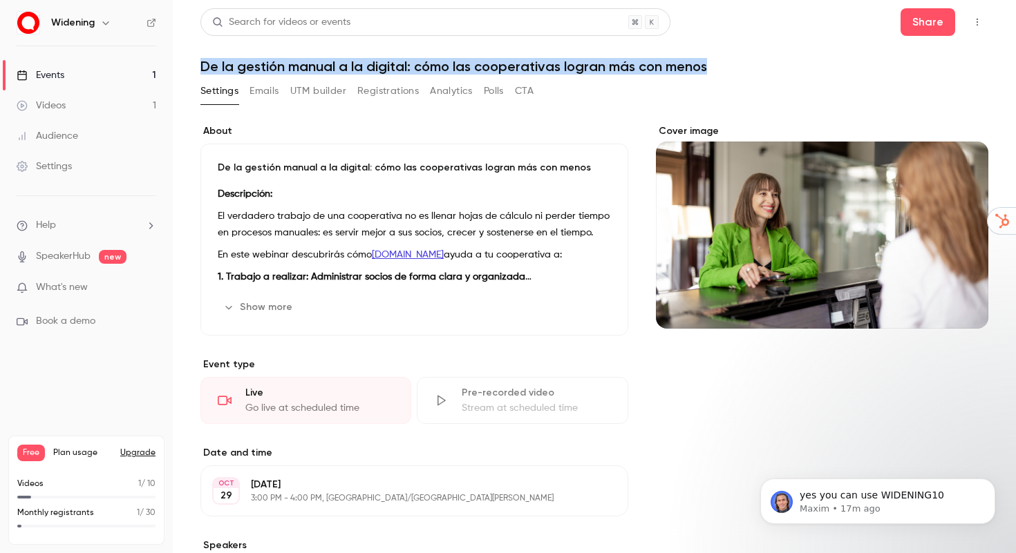
drag, startPoint x: 708, startPoint y: 66, endPoint x: 188, endPoint y: 55, distance: 520.4
click at [188, 55] on main "Search for videos or events Share De la gestión manual a la digital: cómo las c…" at bounding box center [594, 276] width 843 height 553
copy h1 "De la gestión manual a la digital: cómo las cooperativas logran más con menos"
click at [585, 227] on p "El verdadero trabajo de una cooperativa no es llenar hojas de cálculo ni perder…" at bounding box center [414, 224] width 393 height 33
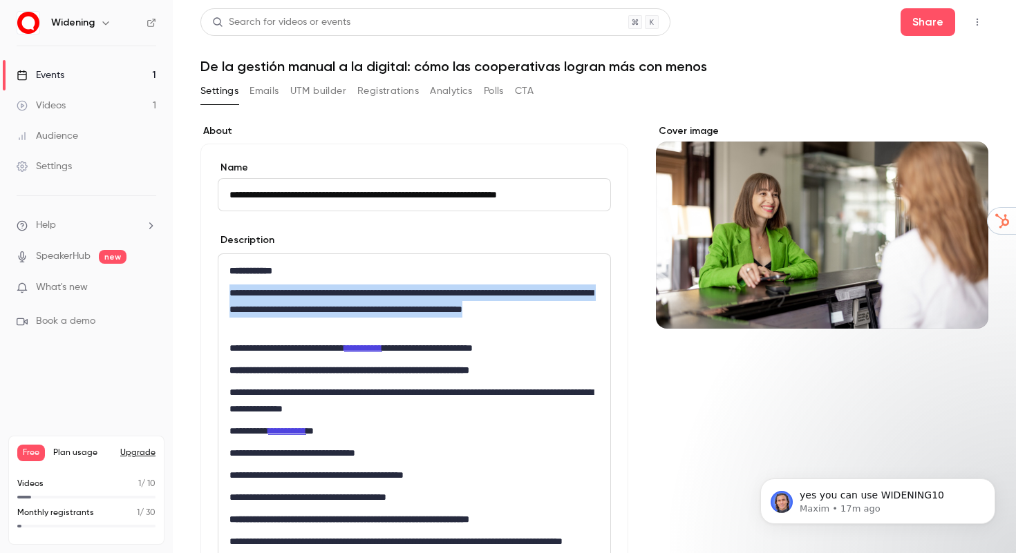
drag, startPoint x: 303, startPoint y: 326, endPoint x: 228, endPoint y: 296, distance: 81.2
copy p "**********"
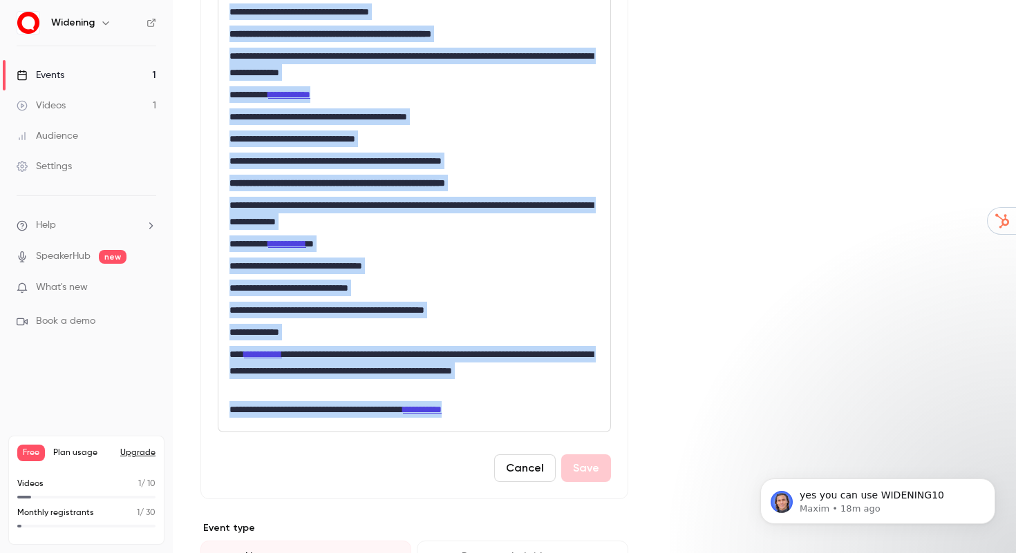
scroll to position [1023, 0]
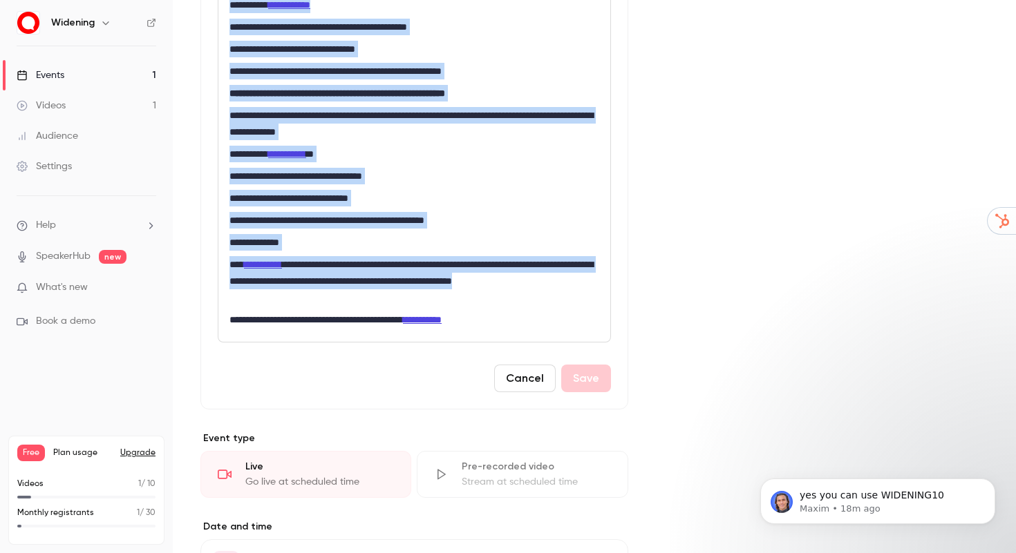
drag, startPoint x: 231, startPoint y: 259, endPoint x: 491, endPoint y: 292, distance: 261.9
copy div "**********"
